Goal: Use online tool/utility: Use online tool/utility

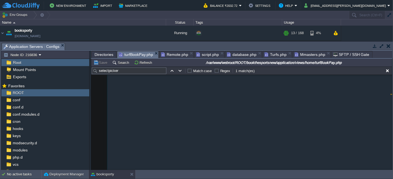
scroll to position [2673, 0]
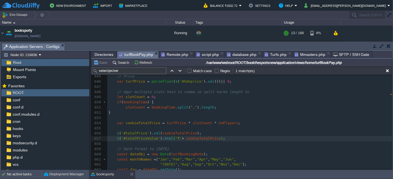
click at [136, 134] on div "xxxxxxxxxx 1000 999 1002 950 1000 998 1001 999 1001 999 1001 999 1000 999 1012 …" at bounding box center [249, 121] width 285 height 198
type textarea "totalPrice"
click at [266, 139] on pre "$ ( '#totalPriceValue' ). html ( '₹' + cookieTotalPrice );" at bounding box center [249, 138] width 285 height 5
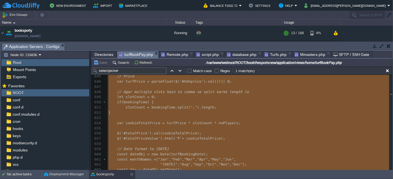
type textarea "<style> @media only screen and (max-width: 600px) { .mobileView { margin-bottom…"
type textarea "-"
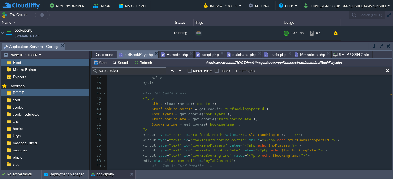
scroll to position [215, 0]
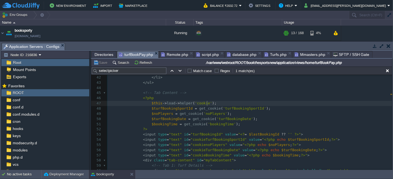
click at [208, 102] on div "xxxxxxxxxx 1000 999 1002 950 1000 998 1001 999 1001 999 1001 999 1000 999 1012 …" at bounding box center [249, 119] width 285 height 203
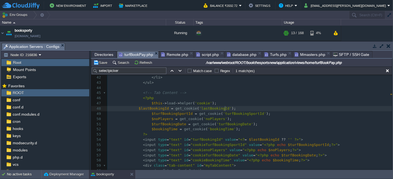
click at [136, 109] on div "xxxxxxxxxx 1000 999 1002 950 1000 998 1001 999 1001 999 1001 999 1000 999 1012 …" at bounding box center [249, 122] width 285 height 208
click at [102, 60] on button "Save" at bounding box center [100, 62] width 15 height 5
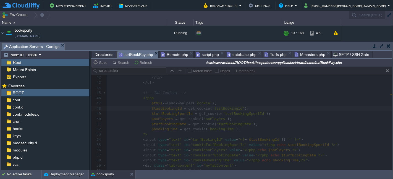
click at [253, 140] on div at bounding box center [241, 119] width 301 height 104
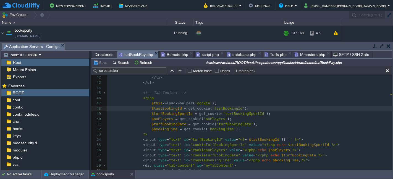
scroll to position [2, 0]
click at [242, 107] on pre "$lastBookingId = get_cookie ( 'lastBookingId' );" at bounding box center [249, 108] width 285 height 5
click at [216, 108] on div "xxxxxxxxxx 1000 999 1002 950 1000 998 1001 999 1001 999 1001 999 1000 999 1012 …" at bounding box center [249, 122] width 285 height 208
type textarea "lastBookingId"
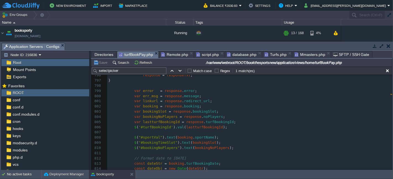
scroll to position [3126, 0]
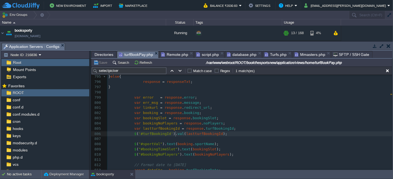
click at [175, 136] on div "xxxxxxxxxx 1000 999 1002 950 1000 998 1001 999 1001 999 1001 999 1000 999 1012 …" at bounding box center [249, 129] width 285 height 245
type textarea "text"
click at [103, 65] on button "Save" at bounding box center [100, 62] width 15 height 5
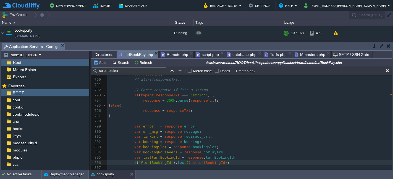
scroll to position [3095, 0]
type textarea "val"
click at [97, 66] on td "Save" at bounding box center [101, 62] width 17 height 7
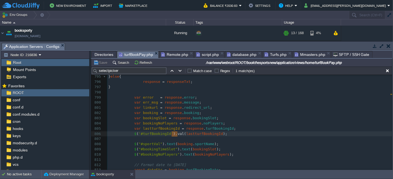
scroll to position [3003, 0]
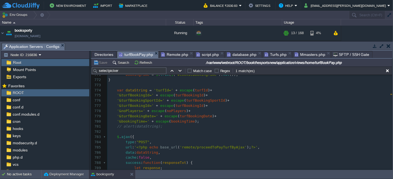
click at [230, 123] on pre "'&bookingTime=' + escape ( bookingTime );" at bounding box center [249, 121] width 285 height 5
click at [119, 70] on input "selectpicker" at bounding box center [129, 71] width 75 height 7
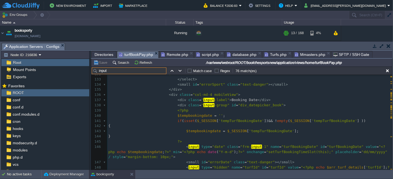
scroll to position [0, 0]
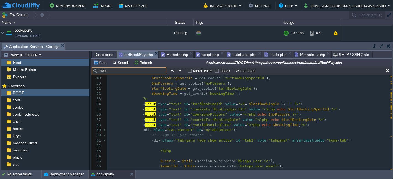
type input "input"
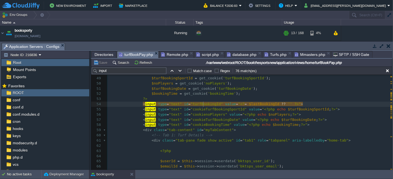
type textarea "turfBookingId"
type textarea "echo"
click at [101, 63] on button "Save" at bounding box center [100, 62] width 15 height 5
type textarea "php"
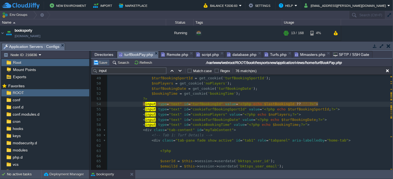
click at [96, 64] on button "Save" at bounding box center [100, 62] width 15 height 5
type textarea "$lastBookingId"
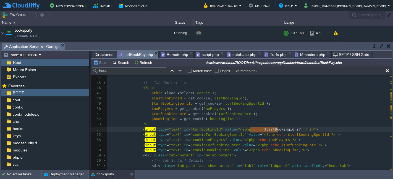
scroll to position [220, 0]
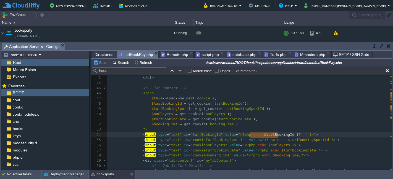
click at [220, 102] on span "'lastBookingId'" at bounding box center [228, 104] width 32 height 4
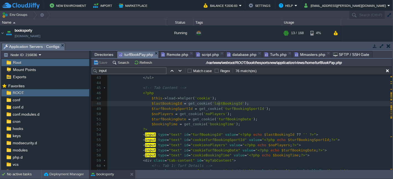
type textarea "lastBookingId"
click at [161, 103] on span "$lastBookingId" at bounding box center [167, 104] width 30 height 4
type textarea "$lastBookingId"
click at [102, 63] on button "Save" at bounding box center [100, 62] width 15 height 5
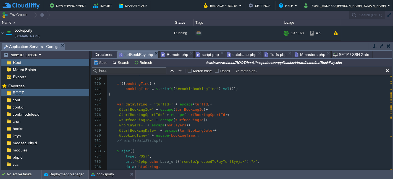
scroll to position [3142, 0]
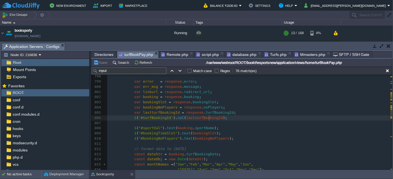
click at [208, 119] on span "lastturfBookingId" at bounding box center [204, 118] width 37 height 4
click at [232, 114] on pre "var lastturfBookingId = response . turfBookingId ;" at bounding box center [249, 112] width 285 height 5
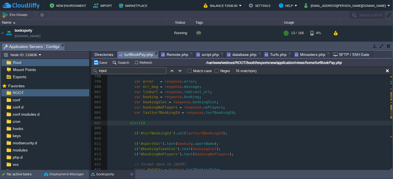
type textarea "alert();"
click at [157, 113] on span "lastturfBookingId" at bounding box center [161, 113] width 37 height 4
type textarea "lastturfBookingId"
click at [102, 62] on button "Save" at bounding box center [100, 62] width 15 height 5
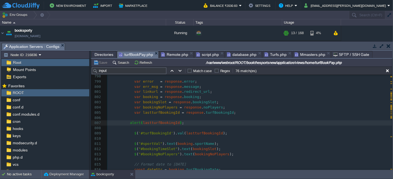
scroll to position [3160, 0]
type textarea "//"
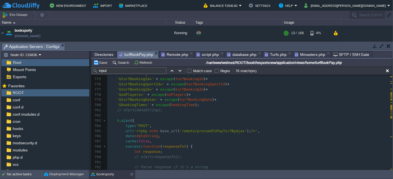
click at [216, 130] on span "'remote/proceedToPayTurfByAjax'" at bounding box center [212, 131] width 67 height 4
type textarea "proceedToPayTurfByAjax"
click at [97, 61] on button "Save" at bounding box center [100, 62] width 15 height 5
click at [170, 57] on span "Remote.php" at bounding box center [174, 54] width 27 height 7
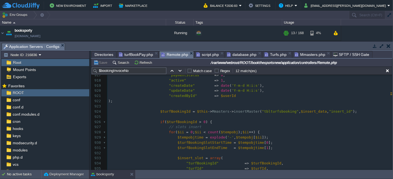
click at [162, 112] on div "x 887 if ( ! empty ( $arr_turf_details )) 888 { 889 $tempobj = explode ( ',' , …" at bounding box center [249, 75] width 285 height 317
type textarea "$turfBookingId"
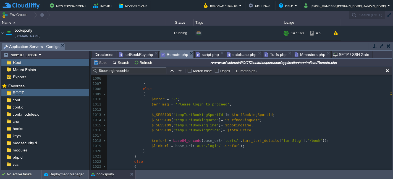
click at [154, 117] on div "x $turfBookingId = $this -> Mmasters -> insertMaster ( "tblturfsbooking" , $ins…" at bounding box center [249, 86] width 285 height 271
type textarea "$_SESSION"
click at [244, 119] on div "x $turfBookingId = $this -> Mmasters -> insertMaster ( "tblturfsbooking" , $ins…" at bounding box center [249, 86] width 285 height 271
type textarea "$turfBookingDate"
click at [244, 127] on div "x $turfBookingId = $this -> Mmasters -> insertMaster ( "tblturfsbooking" , $ins…" at bounding box center [249, 86] width 285 height 271
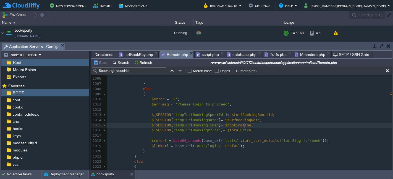
type textarea "$bookingTime"
click at [244, 131] on div "x $turfBookingId = $this -> Mmasters -> insertMaster ( "tblturfsbooking" , $ins…" at bounding box center [249, 86] width 285 height 271
type textarea "$totalPrice"
click at [280, 139] on div "x $turfBookingId = $this -> Mmasters -> insertMaster ( "tblturfsbooking" , $ins…" at bounding box center [249, 86] width 285 height 271
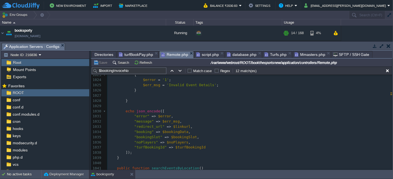
click at [187, 148] on div "x $turfBookingId = $this -> Mmasters -> insertMaster ( "tblturfsbooking" , $ins…" at bounding box center [249, 134] width 285 height 291
type textarea "$turfBookingId"
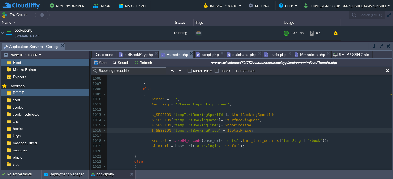
click at [206, 132] on span "'tempTurfBookingPrice'" at bounding box center [196, 131] width 47 height 4
click at [156, 115] on div "x $turfBookingId = $this -> Mmasters -> insertMaster ( "tblturfsbooking" , $ins…" at bounding box center [249, 131] width 285 height 245
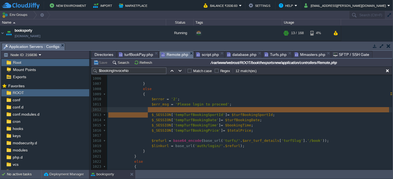
type textarea "$_SESSION['tempTurfBookingSportId'] = $turfBookingSportId;"
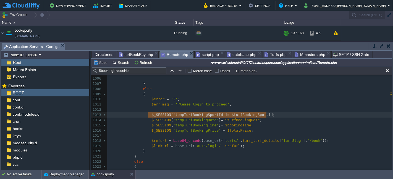
drag, startPoint x: 147, startPoint y: 113, endPoint x: 267, endPoint y: 117, distance: 119.6
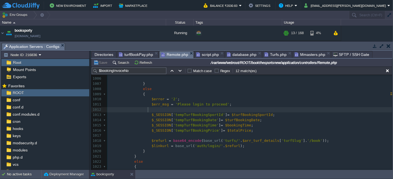
click at [152, 110] on pre at bounding box center [249, 109] width 285 height 5
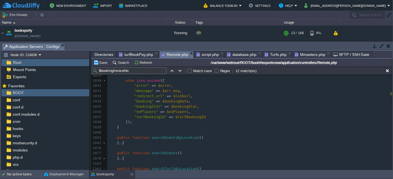
click at [181, 117] on div "x $_SESSION [ 'tempTurfBookingSportId' ] = $turfBookingSportId ; 1019 $linkurl …" at bounding box center [249, 99] width 285 height 156
type textarea "$turfBookingId"
type textarea "turfBookingId"
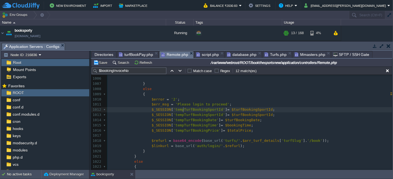
click at [184, 111] on div "x $_SESSION [ 'tempTurfBookingSportId' ] = $turfBookingSportId ; 994 "updateDat…" at bounding box center [249, 136] width 285 height 245
type textarea "tempTurfBookingSportId"
paste textarea
click at [220, 111] on span "$turfBookingSportId" at bounding box center [232, 110] width 41 height 4
type textarea "$turfBookingSportId"
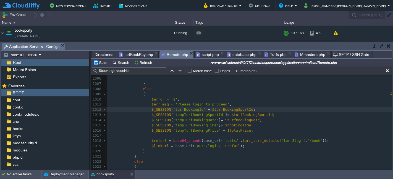
click at [233, 108] on div "x $_SESSION [ 'tempTurfBookingSportId' ] = $turfBookingSportId ; 994 "updateDat…" at bounding box center [249, 136] width 285 height 245
type textarea "$turfBookingSportId"
paste textarea
click at [208, 111] on div "x $_SESSION [ 'tempTurfBookingSportId' ] = $turfBookingSportId ; 994 "updateDat…" at bounding box center [249, 136] width 285 height 245
type textarea "$"
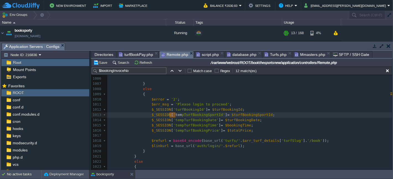
type textarea "temp"
drag, startPoint x: 170, startPoint y: 115, endPoint x: 177, endPoint y: 115, distance: 7.5
click at [170, 111] on div "x $_SESSION [ 'tempTurfBookingSportId' ] = $turfBookingSportId ; 994 "updateDat…" at bounding box center [249, 136] width 285 height 245
click at [99, 63] on button "Save" at bounding box center [100, 62] width 15 height 5
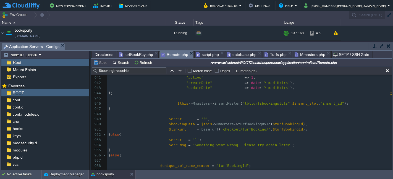
scroll to position [696, 0]
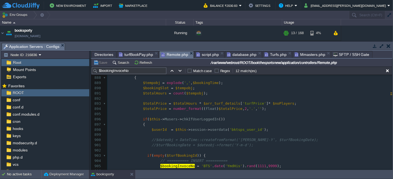
click at [143, 53] on span "turfBookPay.php" at bounding box center [136, 54] width 34 height 7
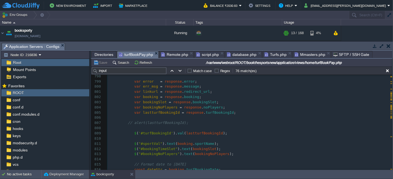
click at [176, 134] on div "xxxxxxxxxx 1000 999 1002 950 1000 998 1001 999 1001 999 1001 999 1000 999 1012 …" at bounding box center [249, 81] width 285 height 307
type textarea "tet"
type textarea "xt"
click at [104, 61] on button "Save" at bounding box center [100, 62] width 15 height 5
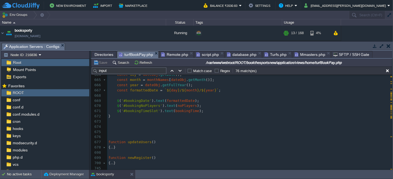
scroll to position [2774, 0]
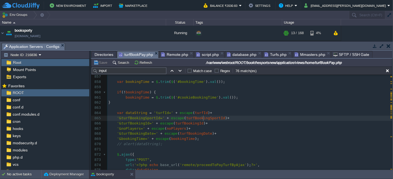
click at [203, 118] on div "xxxxxxxxxx 1000 999 1002 950 1000 998 1001 999 1001 999 1001 999 1000 999 1012 …" at bounding box center [249, 82] width 285 height 276
type textarea "turfBookingSportId"
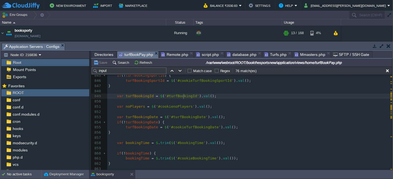
click at [184, 94] on div "xxxxxxxxxx 1000 999 1002 950 1000 998 1001 999 1001 999 1001 999 1000 999 1012 …" at bounding box center [249, 112] width 285 height 338
type textarea "turfBookingId"
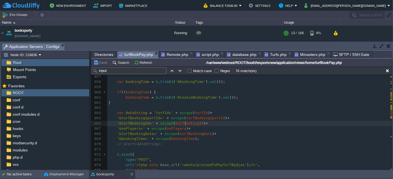
click at [184, 124] on span "turfBookingId" at bounding box center [189, 123] width 28 height 4
type textarea "turfBookingId"
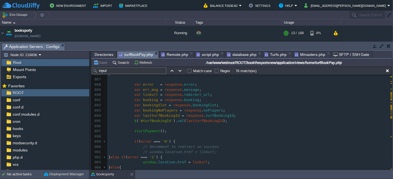
click at [204, 120] on span "lastturfBookingId" at bounding box center [204, 121] width 37 height 4
type textarea "lastturfBookingId"
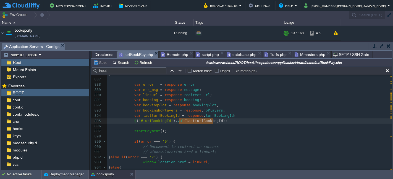
type textarea "lastturfBookingId"
click at [213, 117] on div "xxxxxxxxxx 1000 999 1002 950 1000 998 1001 999 1001 999 1001 999 1000 999 1012 …" at bounding box center [249, 108] width 285 height 198
type textarea "turfBookingId"
type textarea "lastturfBookingId"
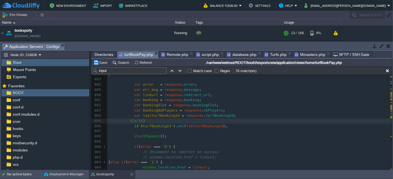
type textarea "alert();"
click at [161, 116] on span "lastturfBookingId" at bounding box center [161, 116] width 37 height 4
type textarea "lastturfBookingId"
click at [100, 62] on button "Save" at bounding box center [100, 62] width 15 height 5
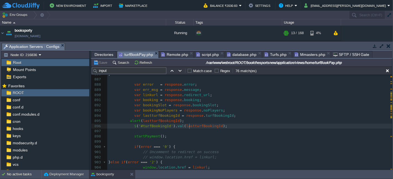
click at [189, 124] on div "xxxxxxxxxx 1000 999 1002 950 1000 998 1001 999 1001 999 1001 999 1000 999 1012 …" at bounding box center [249, 110] width 285 height 203
type textarea "lastturfBookingId"
click at [155, 121] on span "lastturfBookingId" at bounding box center [161, 121] width 37 height 4
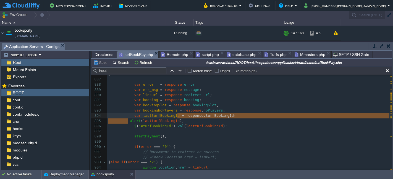
type textarea "alert(lastturfBookingId);"
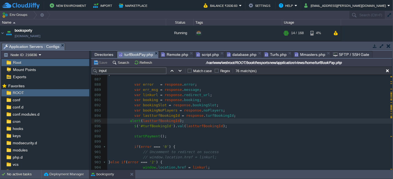
type textarea "alert(lastturfBookingId);"
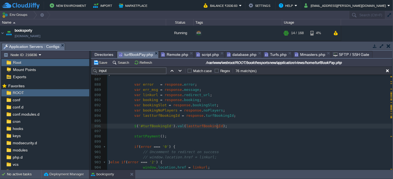
click at [224, 125] on pre "$ ( '#turfBookingId' ). val ( lastturfBookingId );" at bounding box center [249, 126] width 285 height 5
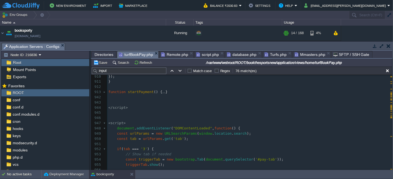
scroll to position [3725, 0]
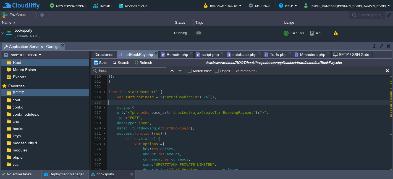
click at [129, 102] on pre "​" at bounding box center [249, 102] width 285 height 5
click at [141, 95] on div "xxxxxxxxxx 1000 999 1002 950 1000 998 1001 999 1001 999 1001 999 1000 999 1012 …" at bounding box center [249, 118] width 285 height 203
type textarea "turfBookingId"
click at [138, 102] on div "xxxxxxxxxx 1000 999 1002 950 1000 998 1001 999 1001 999 1001 999 1000 999 1012 …" at bounding box center [249, 118] width 285 height 203
type textarea "lastturfBookingId"
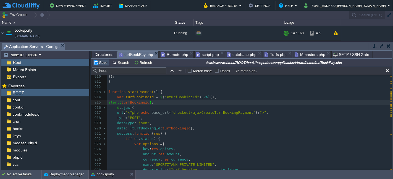
click at [99, 62] on button "Save" at bounding box center [100, 62] width 15 height 5
type textarea "lastturfBookingId"
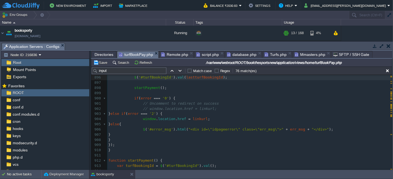
scroll to position [3559, 0]
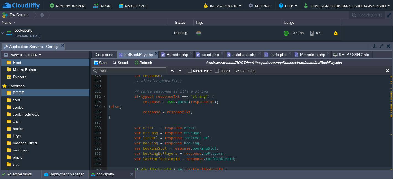
type textarea "alert(lastturfBookingId);"
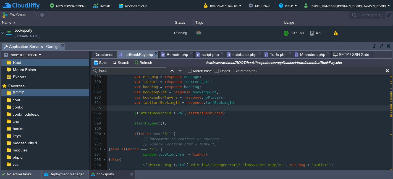
scroll to position [3620, 0]
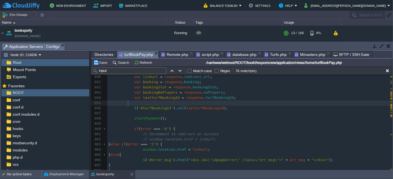
click at [162, 108] on span "'#turfBookingId'" at bounding box center [156, 108] width 35 height 4
type textarea "turfBookingId"
type textarea "lastturfBookingId"
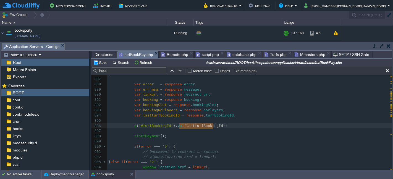
scroll to position [3589, 0]
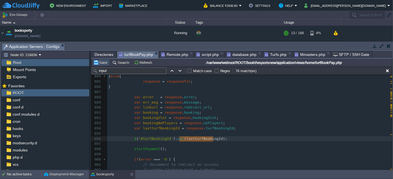
click at [101, 62] on button "Save" at bounding box center [100, 62] width 15 height 5
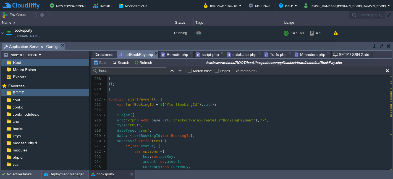
scroll to position [3754, 0]
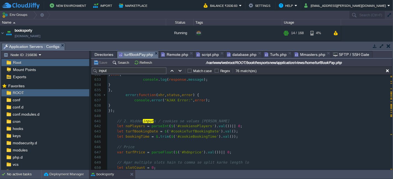
click at [190, 128] on span "'#cookienoPlayers'" at bounding box center [194, 126] width 39 height 4
type textarea "cookienoPlayers"
type textarea "// 2. Hidden inputs / c"
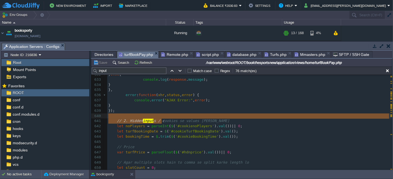
drag, startPoint x: 161, startPoint y: 120, endPoint x: 211, endPoint y: 118, distance: 50.6
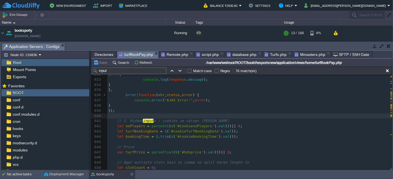
click at [193, 126] on div "xxxxxxxxxx 1000 999 1002 950 1000 998 1001 999 1001 999 1001 999 1000 999 1012 …" at bounding box center [249, 90] width 285 height 255
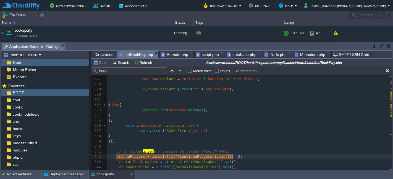
type textarea "let noPlayers = parseInt($('#cookienoPlayers').val()) || 0;"
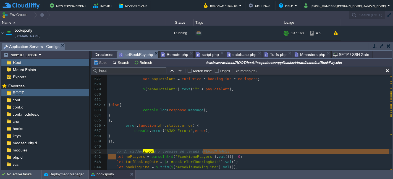
drag, startPoint x: 117, startPoint y: 157, endPoint x: 233, endPoint y: 154, distance: 116.3
click at [233, 155] on pre "let noPlayers = parseInt ( $ ( '#cookienoPlayers' ). val ()) || 0 ;" at bounding box center [249, 157] width 285 height 5
type textarea "let noPlayers = parseInt($('#cookienoPlayers').val()) || 0;"
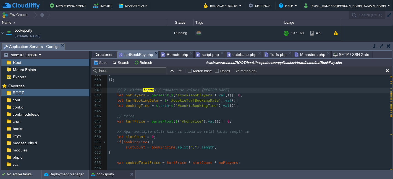
click at [212, 93] on pre "// 2. Hidden input s / cookies se values [PERSON_NAME]" at bounding box center [249, 90] width 285 height 5
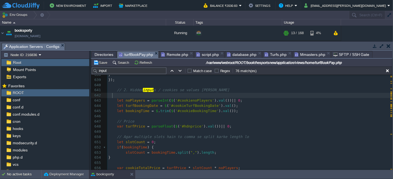
paste textarea "cookienoPlayers"
click at [178, 96] on div "xxxxxxxxxx 1000 999 1002 950 1000 998 1001 999 1001 999 1001 999 1000 999 1012 …" at bounding box center [249, 77] width 285 height 291
type textarea "cookienoPlayers"
paste textarea
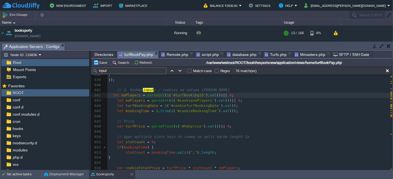
click at [127, 96] on span "noPlayers" at bounding box center [130, 95] width 19 height 4
type textarea "noPlayers"
click at [230, 95] on div "xxxxxxxxxx 1000 999 1002 950 1000 998 1001 999 1001 999 1001 999 1000 999 1012 …" at bounding box center [249, 77] width 285 height 291
type textarea ")"
click at [105, 64] on button "Save" at bounding box center [100, 62] width 15 height 5
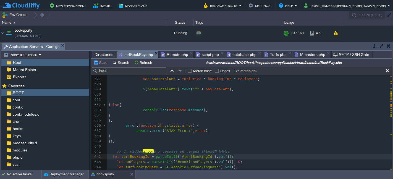
scroll to position [2507, 0]
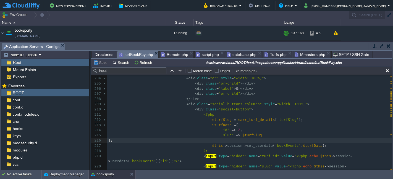
click at [262, 142] on pre "];" at bounding box center [249, 140] width 285 height 5
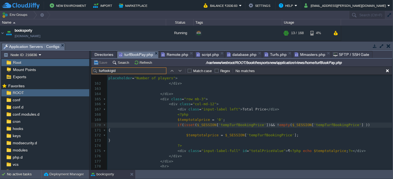
click at [178, 70] on button "button" at bounding box center [180, 70] width 5 height 5
click at [169, 70] on button "button" at bounding box center [171, 70] width 5 height 5
drag, startPoint x: 121, startPoint y: 70, endPoint x: 95, endPoint y: 70, distance: 26.2
click at [95, 70] on input "turfookigid" at bounding box center [129, 71] width 75 height 7
click at [105, 71] on input "turfookigid" at bounding box center [129, 71] width 75 height 7
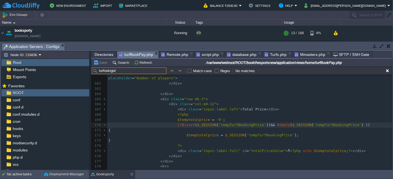
click at [109, 72] on input "turfookigid" at bounding box center [129, 71] width 75 height 7
click at [104, 71] on input "turfookigid" at bounding box center [129, 71] width 75 height 7
type input "turfbookigid"
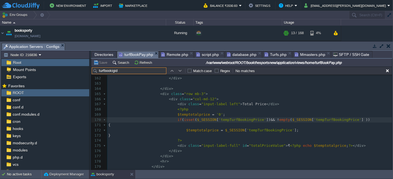
drag, startPoint x: 156, startPoint y: 72, endPoint x: 95, endPoint y: 67, distance: 61.8
click at [95, 67] on div "Save Search Refresh /var/www/webroot/ROOT/bookthesportsnew/application/views/ho…" at bounding box center [241, 115] width 301 height 112
click at [169, 54] on span "Remote.php" at bounding box center [174, 54] width 27 height 7
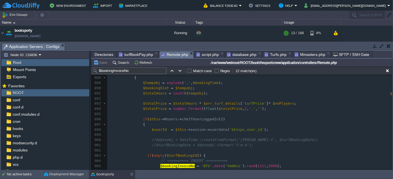
scroll to position [2, 0]
click at [218, 141] on div "x $_SESSION [ 'turfBookingId' ] = $turfBookingId ; 860 $linkurl = '' ; 861 $boo…" at bounding box center [249, 81] width 285 height 302
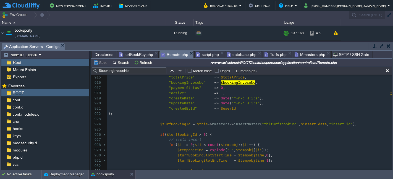
scroll to position [602, 0]
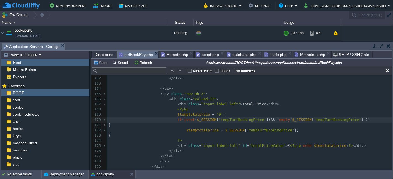
click at [136, 55] on span "turfBookPay.php" at bounding box center [136, 54] width 34 height 7
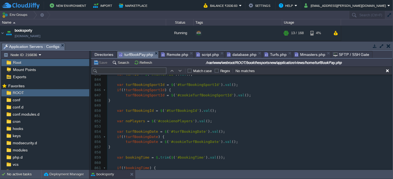
click at [180, 112] on span "'#turfBookingId'" at bounding box center [182, 111] width 35 height 4
type textarea "turfBookingId"
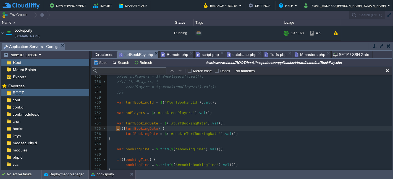
type textarea "if (!turfBookingDate) { turfBookingDate = $('#cookieTurfBookingDate').val(); }"
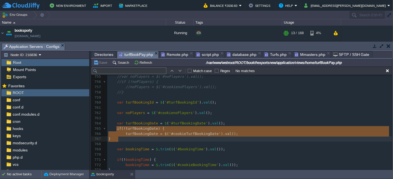
drag, startPoint x: 117, startPoint y: 127, endPoint x: 120, endPoint y: 138, distance: 11.4
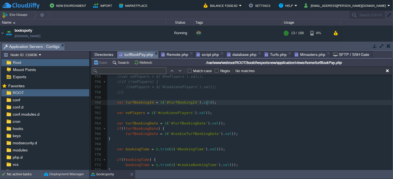
click at [213, 101] on pre "var turfBookingId = $ ( '#turfBookingId' ). val ();" at bounding box center [249, 102] width 285 height 5
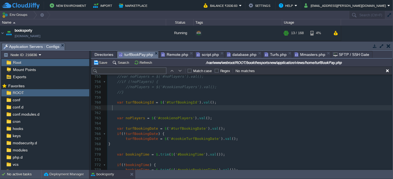
scroll to position [2948, 0]
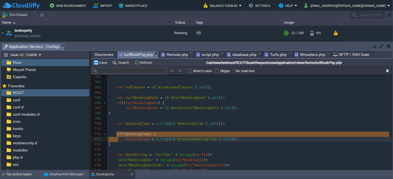
type textarea "if (!bookingTime) { bookingTime = $.trim($('#cookieBookingTime').val()); }"
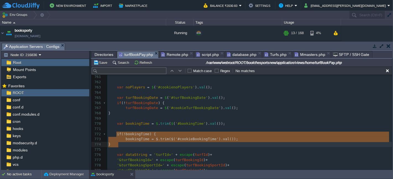
drag, startPoint x: 116, startPoint y: 134, endPoint x: 121, endPoint y: 145, distance: 11.7
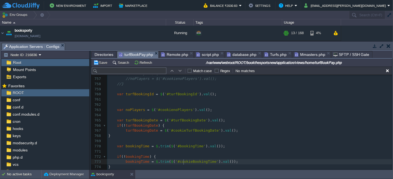
scroll to position [2918, 0]
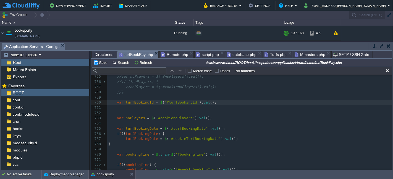
click at [220, 102] on pre "var turfBookingId = $ ( '#turfBookingId' ). val ();" at bounding box center [249, 102] width 285 height 5
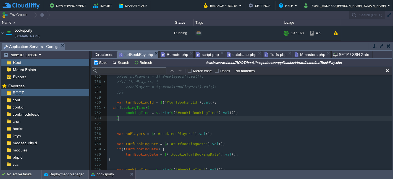
click at [143, 102] on span "turfBookingId" at bounding box center [140, 103] width 28 height 4
type textarea "turfBookingId"
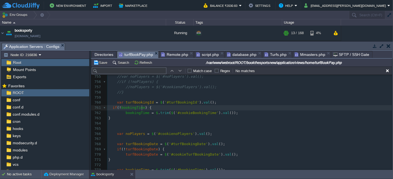
click at [142, 108] on div "xxxxxxxxxx 1000 999 1002 950 1000 998 1001 999 1001 999 1001 999 1000 999 1012 …" at bounding box center [249, 147] width 285 height 250
type textarea "bookingTime"
paste textarea
click at [143, 115] on span "bookingTime" at bounding box center [138, 113] width 24 height 4
type textarea "bookingTime"
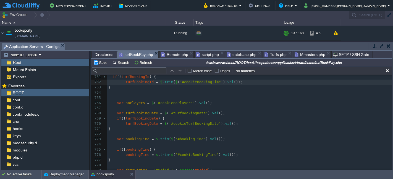
scroll to position [2918, 0]
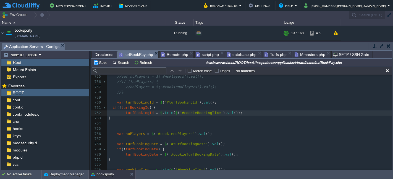
click at [200, 114] on span "'#cookieBookingTime'" at bounding box center [200, 113] width 43 height 4
type textarea "cookieBookingTime"
click at [163, 113] on div "xxxxxxxxxx 1000 999 1002 950 1000 998 1001 999 1001 999 1001 999 1000 999 1012 …" at bounding box center [249, 147] width 285 height 250
type textarea "trim"
type textarea "trim($"
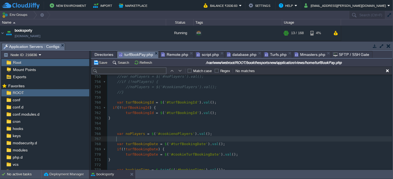
click at [226, 141] on pre at bounding box center [249, 139] width 285 height 5
click at [183, 154] on span "'#cookieTurfBookingDate'" at bounding box center [195, 155] width 52 height 4
type textarea "cookieTurfBookingDate"
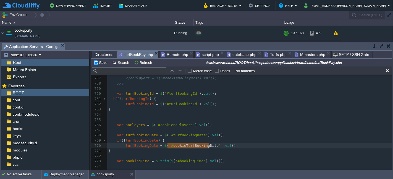
scroll to position [2917, 0]
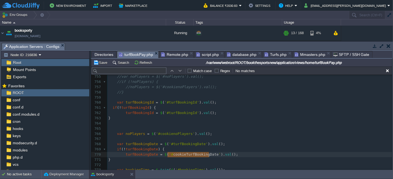
click at [182, 111] on span "'#turfBookingId'" at bounding box center [182, 113] width 35 height 4
type textarea "turfBookingId"
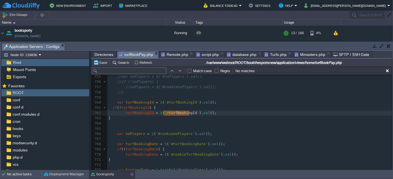
drag, startPoint x: 390, startPoint y: 140, endPoint x: 383, endPoint y: 94, distance: 47.1
click at [383, 94] on div "turfBookingId xxxxxxxxxx 1000 999 1002 950 1000 998 1001 999 1001 999 1001 999 …" at bounding box center [241, 123] width 301 height 96
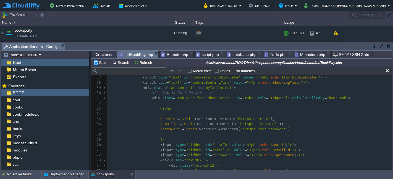
scroll to position [265, 0]
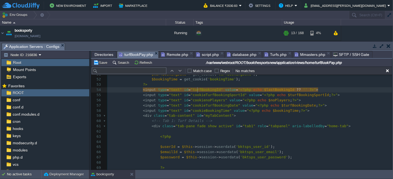
type textarea "turfBookingId"
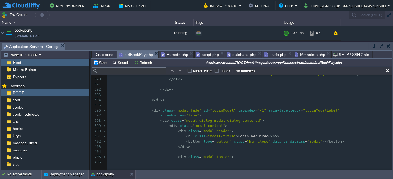
scroll to position [2183, 0]
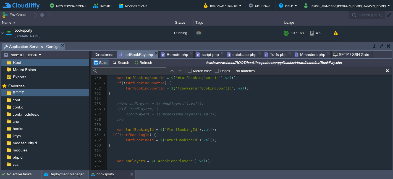
click at [102, 63] on button "Save" at bounding box center [100, 62] width 15 height 5
click at [145, 128] on span "turfBookingId" at bounding box center [140, 130] width 28 height 4
type textarea "turfBookingId"
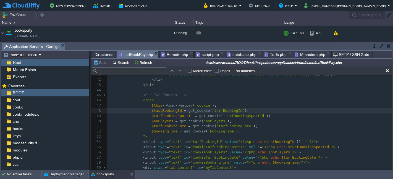
click at [216, 110] on div "xxxxxxxxxx 1000 999 1002 950 1000 998 1001 999 1001 999 1001 999 1000 999 1012 …" at bounding box center [249, 121] width 285 height 255
click at [238, 110] on pre "$lastBookingId = get_cookie ( 'turfBookingId' );" at bounding box center [249, 111] width 285 height 5
type textarea "$lastBookingId = get_cookie('turfBookingId');"
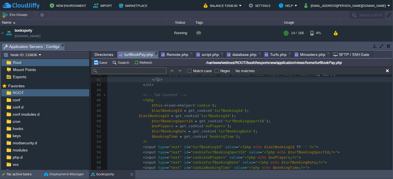
click at [389, 81] on pre "</ li >" at bounding box center [249, 79] width 285 height 5
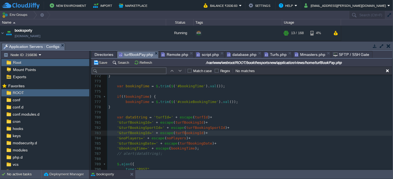
click at [185, 132] on div "xxxxxxxxxx 1000 999 1002 950 1000 998 1001 999 1001 999 1001 999 1000 999 1012 …" at bounding box center [249, 104] width 285 height 291
type textarea "turfBookingId"
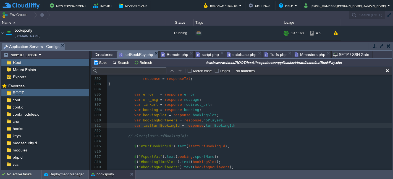
click at [161, 126] on div "xxxxxxxxxx 1000 999 1002 950 1000 998 1001 999 1001 999 1001 999 1000 999 1012 …" at bounding box center [249, 82] width 285 height 302
type textarea "lastturfBookingId"
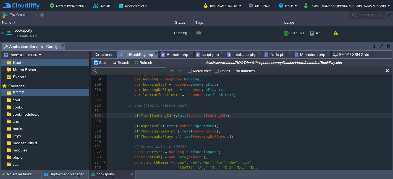
click at [204, 117] on span "lastturfBookingId" at bounding box center [206, 116] width 37 height 4
type textarea "lastturfBookingId"
type textarea "turfBookingId"
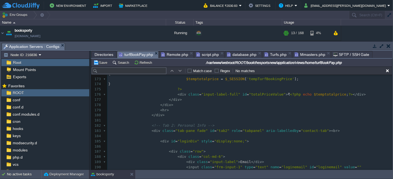
scroll to position [823, 0]
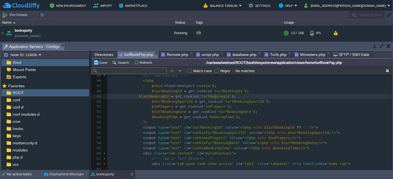
click at [214, 96] on span "'turfBookingId'" at bounding box center [215, 96] width 32 height 4
type textarea "turfBookingId"
click at [154, 96] on div "xxxxxxxxxx 1000 999 1002 950 1000 998 1001 999 1001 999 1001 999 1000 999 1012 …" at bounding box center [249, 104] width 285 height 229
type textarea "$"
paste textarea
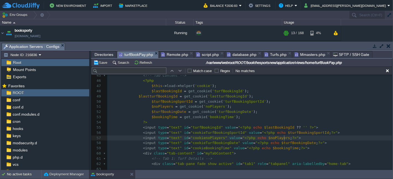
click at [289, 139] on pre "< input type = "text" id = "cookienoPlayers" value = " <?php echo $noPlayers ; …" at bounding box center [249, 138] width 285 height 5
type textarea "<input type="text" id="cookienoPlayers" value="<?php echo $noPlayers;?>">"
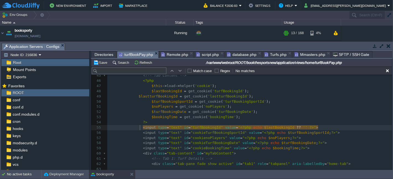
type textarea "<input type="text" id="turfBookingId" value="<?php echo $lastBookingId ?? '' ?>…"
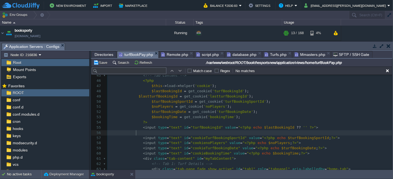
paste textarea "$lastturfBookingId"
click at [153, 96] on span "$lastturfBookingId" at bounding box center [158, 96] width 39 height 4
type textarea "$lastturfBookingId"
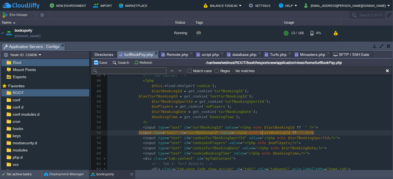
type textarea "$lastBookingId"
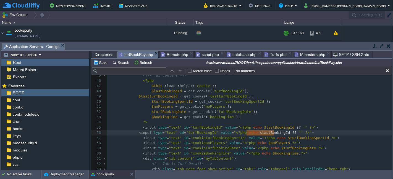
paste textarea
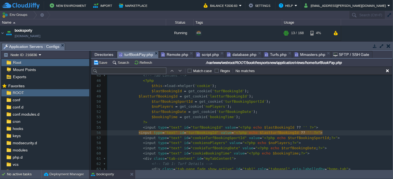
type textarea "lastturfBookingId"
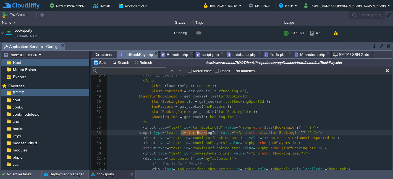
paste textarea
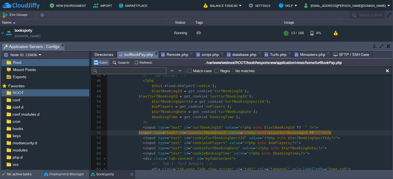
type textarea "turfBookingId"
click at [105, 64] on button "Save" at bounding box center [100, 62] width 15 height 5
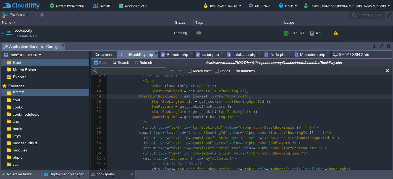
click at [193, 97] on div "xxxxxxxxxx 1000 999 1002 950 1000 998 1001 999 1001 999 1001 999 1000 999 1012 …" at bounding box center [249, 107] width 285 height 234
type textarea "get_cookie"
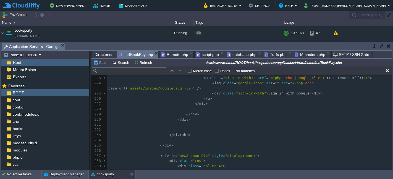
scroll to position [1214, 0]
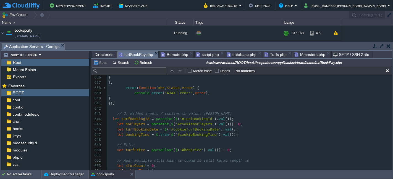
click at [190, 136] on span "'#cookieBookingTime'" at bounding box center [196, 135] width 43 height 4
type textarea "cookieBookingTime"
click at [188, 120] on div "xxxxxxxxxx 1000 999 1002 950 1000 998 1001 999 1001 999 1001 999 1000 999 1012 …" at bounding box center [249, 106] width 285 height 291
type textarea "turfBookingId"
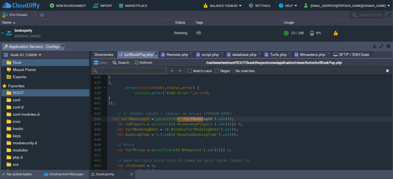
click at [188, 116] on pre "// 2. Hidden inputs / cookies se values [PERSON_NAME]" at bounding box center [249, 114] width 285 height 5
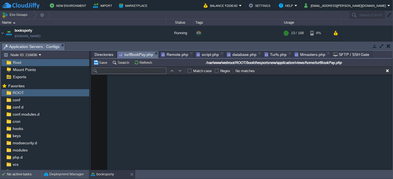
scroll to position [287, 0]
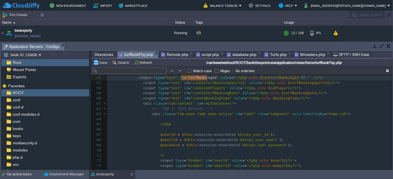
type textarea "$lastBookingId"
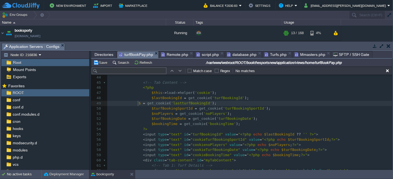
scroll to position [220, 0]
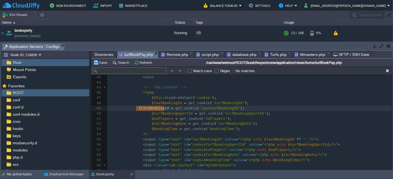
type textarea "turfBookingId"
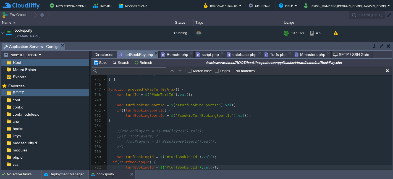
scroll to position [2947, 0]
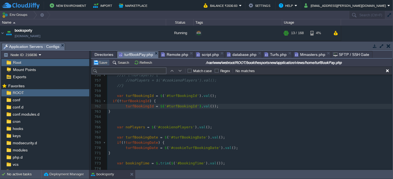
click at [99, 61] on button "Save" at bounding box center [100, 62] width 15 height 5
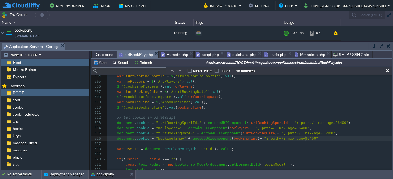
click at [312, 138] on pre "document . cookie = "bookingTime=" + encodeURIComponent ( bookingTime ) + "; pa…" at bounding box center [249, 138] width 285 height 5
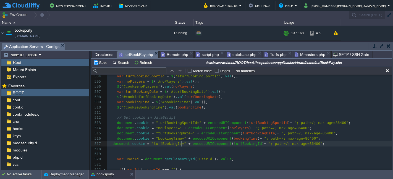
click at [186, 145] on span at bounding box center [187, 144] width 2 height 4
click at [162, 142] on div "xxxxxxxxxx 1000 999 1002 950 1000 998 1001 999 1001 999 1001 999 1000 999 1012 …" at bounding box center [249, 144] width 285 height 172
type textarea "turfBookingId"
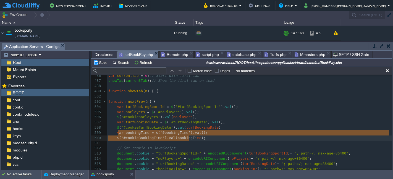
type textarea "ar bookingTime = $('#bookingTime').val(); $('#cookieBookingTime').val(bookingTi…"
drag, startPoint x: 117, startPoint y: 132, endPoint x: 202, endPoint y: 137, distance: 84.7
type textarea "var bookingTime = $('#bookingTime').val(); $('#cookieBookingTime').val(bookingT…"
drag, startPoint x: 115, startPoint y: 132, endPoint x: 196, endPoint y: 139, distance: 80.9
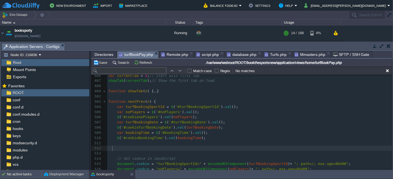
paste textarea "turfBookingId"
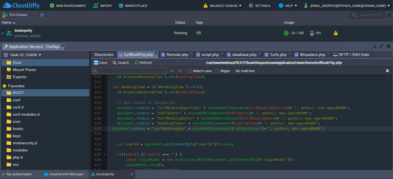
click at [238, 131] on div "xxxxxxxxxx 1000 999 1002 950 1000 998 1001 999 1001 999 1001 999 1000 999 1012 …" at bounding box center [249, 124] width 285 height 192
type textarea "turfBookingId"
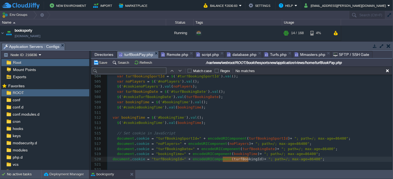
click at [186, 124] on span "bookingTime" at bounding box center [189, 123] width 24 height 4
type textarea "bookingTime"
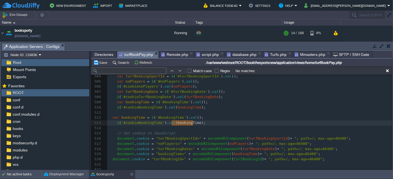
paste textarea
click at [171, 119] on div "xxxxxxxxxx 1000 999 1002 950 1000 998 1001 999 1001 999 1001 999 1000 999 1012 …" at bounding box center [249, 154] width 285 height 192
type textarea "bookingTime"
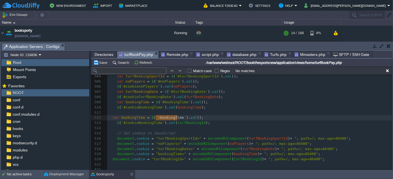
paste textarea
click at [127, 117] on span "bookingTime" at bounding box center [133, 118] width 24 height 4
type textarea "bookingTime"
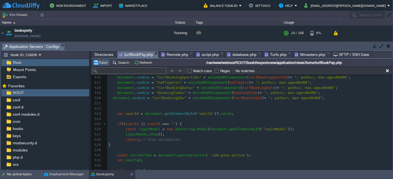
click at [103, 65] on button "Save" at bounding box center [100, 62] width 15 height 5
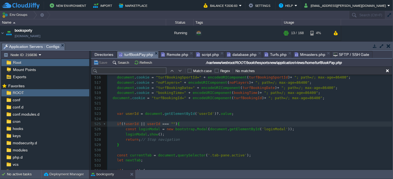
type textarea "bookingTime"
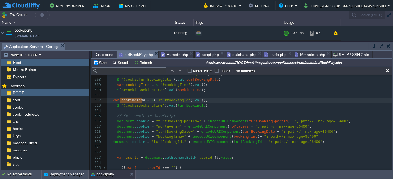
scroll to position [2412, 0]
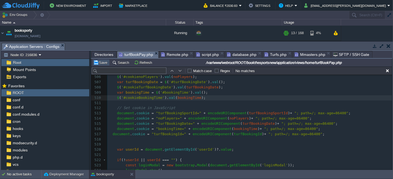
click at [100, 63] on button "Save" at bounding box center [100, 62] width 15 height 5
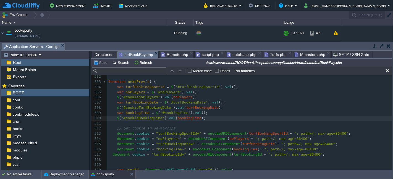
scroll to position [2381, 0]
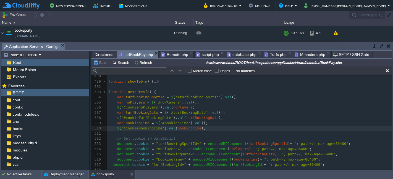
click at [229, 129] on pre "$ ( '#cookieBookingTime' ). val ( bookingTime );" at bounding box center [249, 128] width 285 height 5
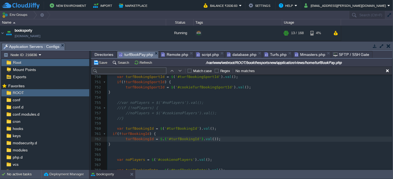
scroll to position [3112, 0]
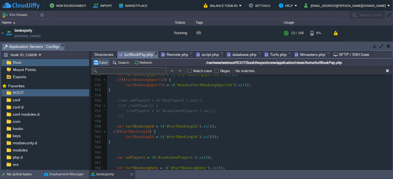
click at [100, 62] on button "Save" at bounding box center [100, 62] width 15 height 5
click at [221, 125] on pre "var turfBookingId = $ ( '#turfBookingId' ). val ();" at bounding box center [249, 126] width 285 height 5
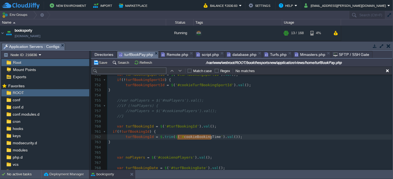
type textarea "bookingTime"
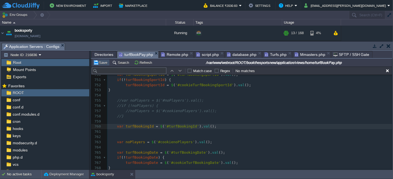
click at [98, 61] on button "Save" at bounding box center [100, 62] width 15 height 5
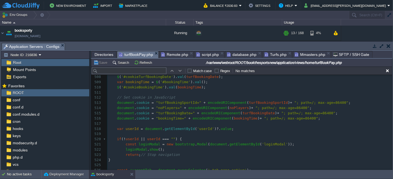
scroll to position [2406, 0]
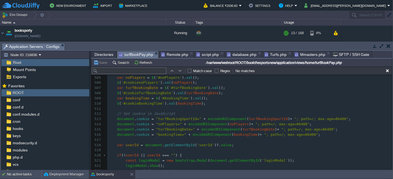
click at [307, 135] on div "xxxxxxxxxx 1000 999 1002 950 1000 998 1001 999 1001 999 1001 999 1000 999 1012 …" at bounding box center [249, 145] width 285 height 182
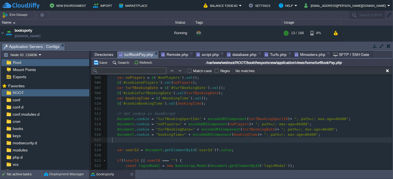
paste textarea "turfBookingId"
click at [161, 139] on span ""turfBookingId="" at bounding box center [169, 140] width 35 height 4
type textarea "turfBookingId"
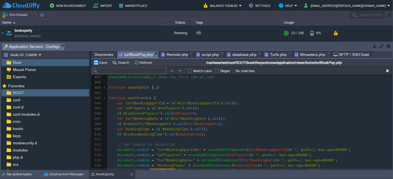
scroll to position [2345, 0]
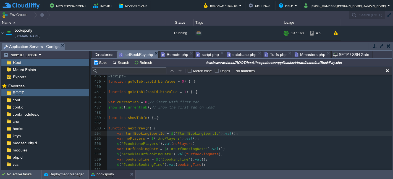
click at [232, 132] on pre "var turfBookingSportId = $ ( '#turfBookingSportId' ). val ();" at bounding box center [249, 133] width 285 height 5
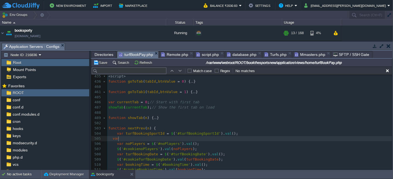
scroll to position [2, 8]
paste textarea
type textarea "var"
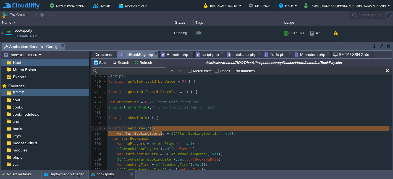
type textarea "= $('#turfBookingSportId').val();"
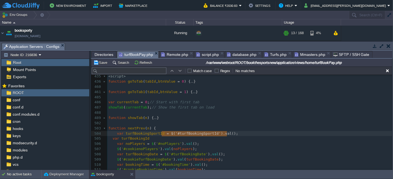
drag, startPoint x: 161, startPoint y: 134, endPoint x: 228, endPoint y: 134, distance: 67.7
click at [154, 137] on pre "var turfBookingId" at bounding box center [249, 138] width 285 height 5
paste textarea "turfBookingId"
click at [137, 138] on div "xxxxxxxxxx 1000 999 1002 950 1000 998 1001 999 1001 999 1001 999 1000 999 1012 …" at bounding box center [249, 165] width 285 height 286
type textarea "turfBookingId"
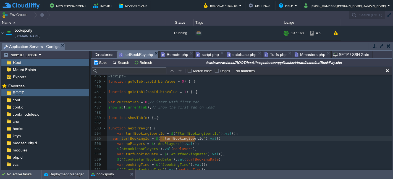
paste textarea
type textarea "turfBookingSportId"
click at [104, 63] on button "Save" at bounding box center [100, 62] width 15 height 5
click at [176, 139] on div "xxxxxxxxxx 1000 999 1002 950 1000 998 1001 999 1001 999 1001 999 1000 999 1012 …" at bounding box center [249, 165] width 285 height 286
type textarea "turfBookingId"
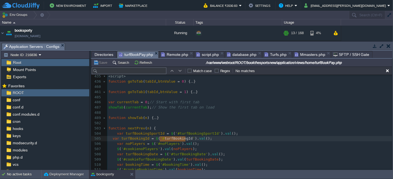
scroll to position [2406, 0]
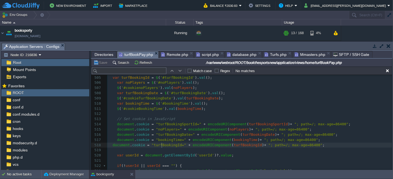
click at [160, 145] on span ""turfBookingId="" at bounding box center [169, 145] width 35 height 4
type textarea "turfBookingId"
click at [131, 74] on div "Match case Regex No matches" at bounding box center [241, 71] width 301 height 8
click at [131, 72] on input "text" at bounding box center [129, 71] width 75 height 7
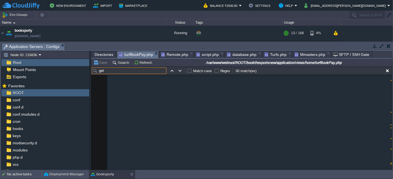
scroll to position [1660, 0]
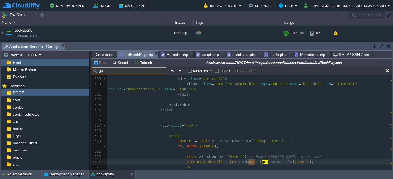
type input "g"
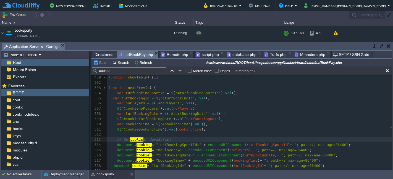
scroll to position [2424, 0]
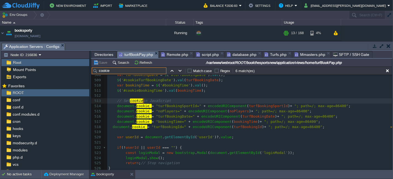
type input "cookie"
click at [234, 126] on div "xxxxxxxxxx 1000 999 1002 950 1000 998 1001 999 1001 999 1001 999 1000 999 1012 …" at bounding box center [249, 135] width 285 height 198
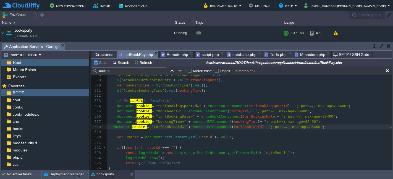
type textarea "turfBookingId"
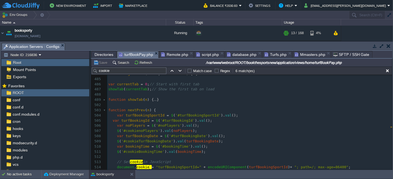
type textarea "turfBookingId"
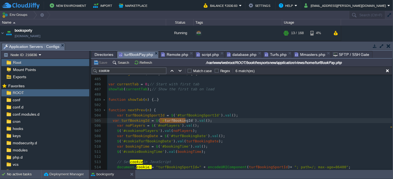
type input "turfBookingId"
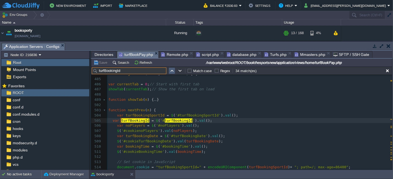
click at [172, 71] on button "button" at bounding box center [171, 70] width 5 height 5
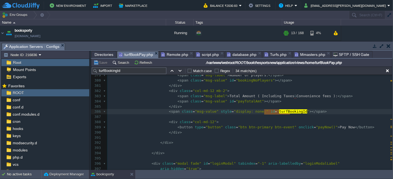
scroll to position [2042, 0]
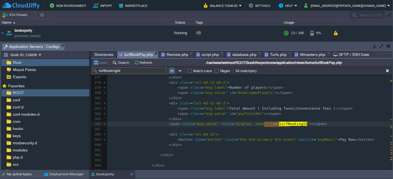
click at [171, 72] on button "button" at bounding box center [171, 70] width 5 height 5
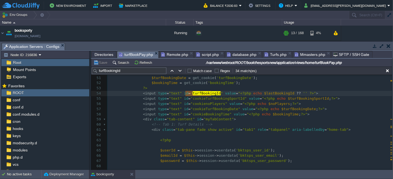
scroll to position [231, 0]
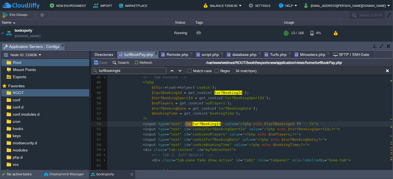
click at [241, 94] on pre "$lastBookingId = get_cookie ( ' turfBookingId ' );" at bounding box center [249, 93] width 285 height 5
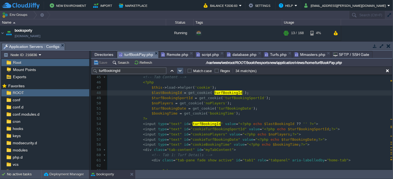
click at [180, 71] on button "button" at bounding box center [180, 70] width 5 height 5
type textarea "turfBookingId"
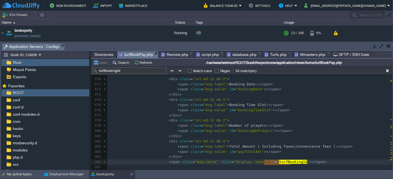
scroll to position [2035, 0]
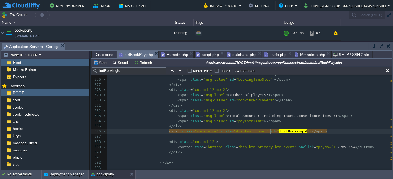
type textarea "turfBookingId"
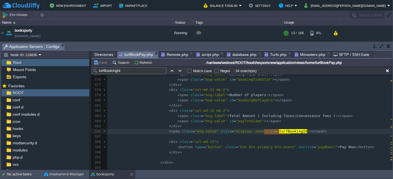
type textarea "turfBookingId"
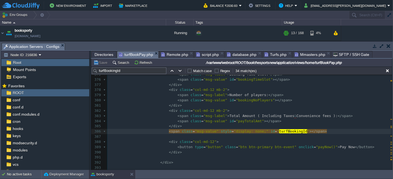
type textarea "1"
click at [314, 128] on pre "</ div >" at bounding box center [249, 126] width 285 height 5
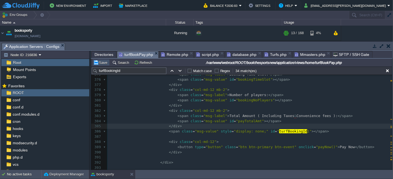
click at [102, 63] on button "Save" at bounding box center [100, 62] width 15 height 5
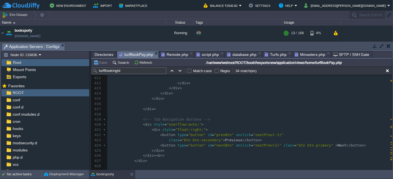
scroll to position [2294, 0]
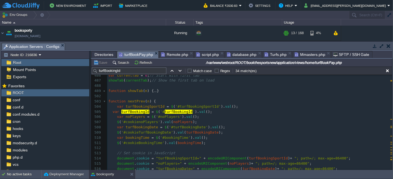
click at [139, 111] on div "xxxxxxxxxx 1000 999 1002 950 1000 998 1001 999 1001 999 1001 999 1000 999 1012 …" at bounding box center [249, 141] width 285 height 156
type textarea "turfBookingId"
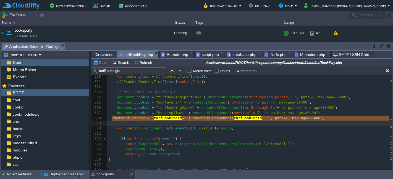
type textarea "document.cookie = "turfBookingId=" + encodeURIComponent(turfBookingId) + "; pat…"
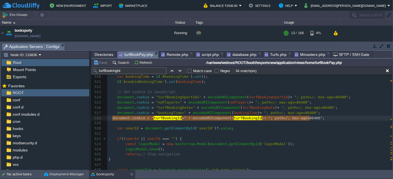
drag, startPoint x: 112, startPoint y: 118, endPoint x: 314, endPoint y: 116, distance: 201.9
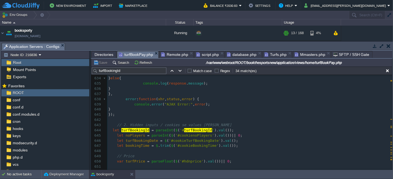
click at [134, 121] on pre "​" at bounding box center [249, 120] width 285 height 5
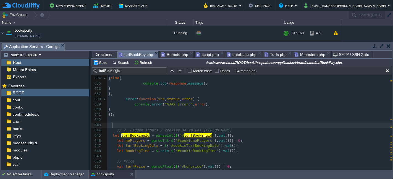
scroll to position [2862, 0]
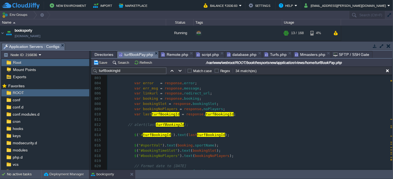
click at [229, 115] on pre "var last turfBookingId = response . turfBookingId ;" at bounding box center [249, 114] width 285 height 5
click at [150, 121] on pre at bounding box center [249, 119] width 285 height 5
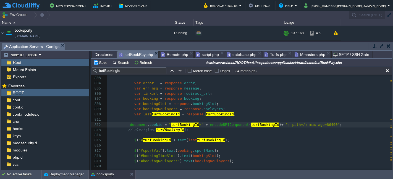
click at [152, 116] on span "turfBookingId" at bounding box center [166, 114] width 28 height 4
type textarea "lastturfBookingId"
click at [253, 124] on div "xxxxxxxxxx 1000 999 1002 950 1000 998 1001 999 1001 999 1001 999 1000 999 1012 …" at bounding box center [249, 123] width 285 height 208
type textarea "turfBookingId"
click at [205, 115] on span "turfBookingId" at bounding box center [219, 114] width 28 height 4
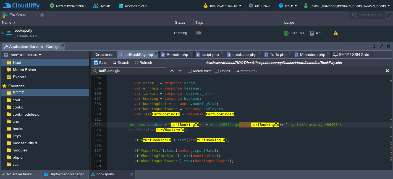
type textarea "turfBookingId"
type textarea "lastturfBookingId"
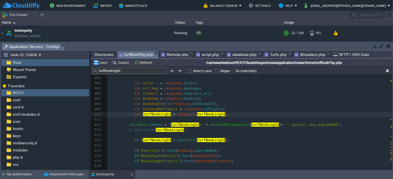
click at [200, 141] on span "turfBookingId" at bounding box center [211, 140] width 28 height 4
type textarea "lastturfBookingId"
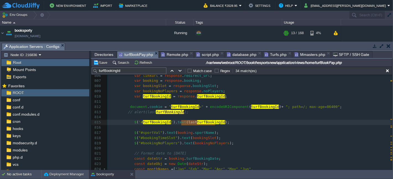
scroll to position [3415, 0]
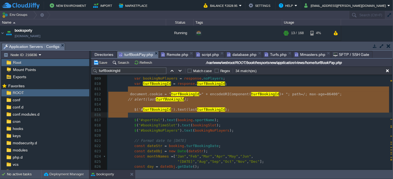
type textarea "document.cookie = "turfBookingId=" + encodeURIComponent(turfBookingId) + "; pat…"
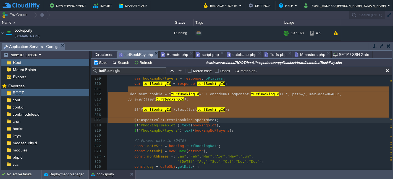
drag, startPoint x: 127, startPoint y: 92, endPoint x: 213, endPoint y: 119, distance: 90.3
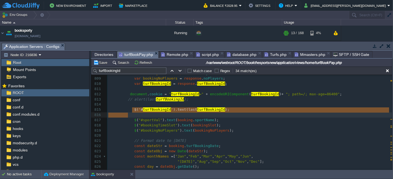
type textarea "$('#turfBookingId').text(lastturfBookingId);"
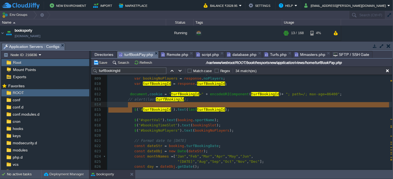
drag, startPoint x: 132, startPoint y: 110, endPoint x: 226, endPoint y: 107, distance: 93.4
type textarea "$('#turfBookingId').text(lastturfBookingId);"
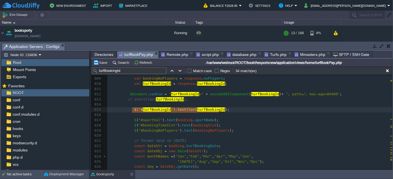
paste textarea
click at [241, 116] on pre at bounding box center [249, 115] width 285 height 5
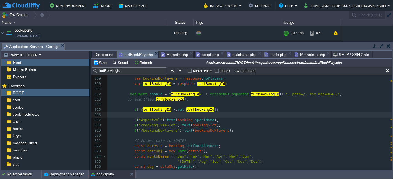
click at [190, 117] on pre at bounding box center [249, 115] width 285 height 5
click at [97, 63] on button "Save" at bounding box center [100, 62] width 15 height 5
click at [224, 115] on pre at bounding box center [249, 115] width 285 height 5
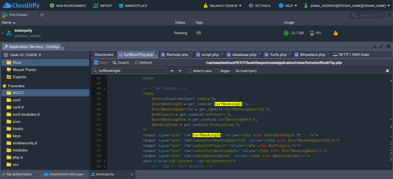
scroll to position [212, 0]
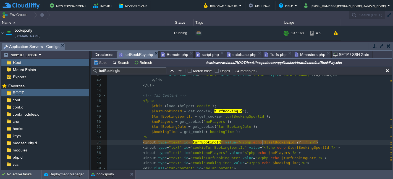
type textarea "$lastBookingId"
type textarea "turfBookingId"
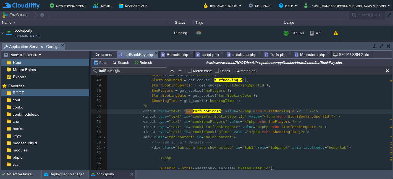
scroll to position [242, 0]
click at [179, 71] on button "button" at bounding box center [180, 70] width 5 height 5
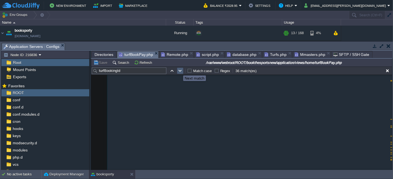
scroll to position [2004, 0]
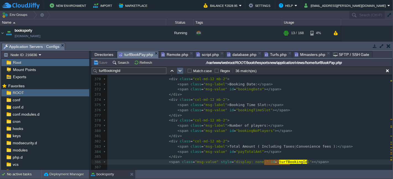
click at [181, 74] on td at bounding box center [180, 71] width 7 height 7
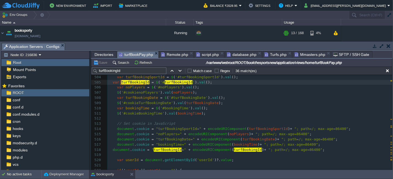
scroll to position [2413, 0]
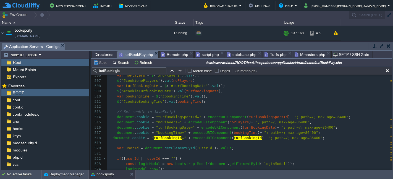
click at [112, 136] on span at bounding box center [110, 138] width 4 height 4
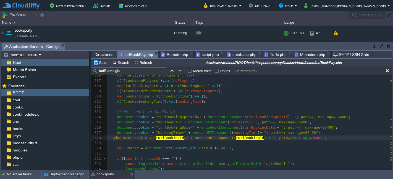
type textarea "//"
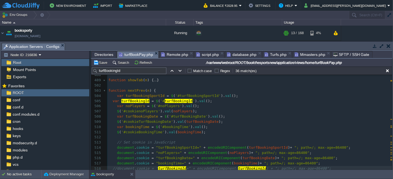
click at [112, 102] on div "xxxxxxxxxx 1000 999 1002 950 1000 998 1001 999 1001 999 1001 999 1000 999 1012 …" at bounding box center [249, 182] width 285 height 260
type textarea "//"
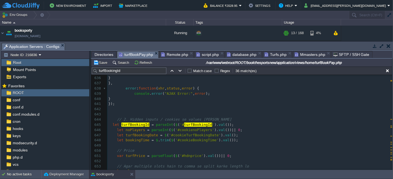
click at [111, 125] on div "xxxxxxxxxx 1000 999 1002 950 1000 998 1001 999 1001 999 1001 999 1000 999 1012 …" at bounding box center [249, 151] width 285 height 255
click at [112, 125] on div "xxxxxxxxxx 1000 999 1002 950 1000 998 1001 999 1001 999 1001 999 1000 999 1012 …" at bounding box center [249, 149] width 285 height 260
type textarea "//"
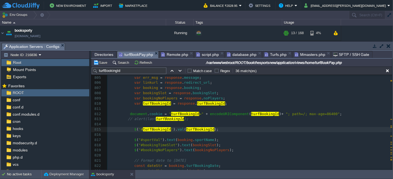
click at [154, 129] on div "xxxxxxxxxx 1000 999 1002 950 1000 998 1001 999 1001 999 1001 999 1000 999 1012 …" at bounding box center [249, 75] width 285 height 291
type textarea "turfBookingId"
click at [179, 141] on span "booking" at bounding box center [184, 140] width 15 height 4
type textarea "booking"
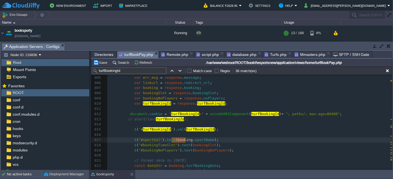
click at [201, 147] on div "xxxxxxxxxx 1000 999 1002 950 1000 998 1001 999 1001 999 1001 999 1000 999 1012 …" at bounding box center [249, 174] width 285 height 333
click at [195, 152] on span "bookingNoPlayers" at bounding box center [212, 151] width 35 height 4
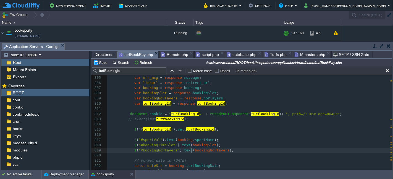
type textarea "bookingNoPlayers"
click at [144, 130] on div "xxxxxxxxxx 1000 999 1002 950 1000 998 1001 999 1001 999 1001 999 1000 999 1012 …" at bounding box center [249, 114] width 285 height 213
type textarea "turfBookingId"
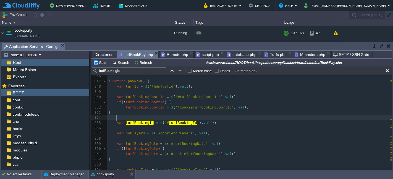
click at [133, 117] on pre at bounding box center [249, 117] width 285 height 5
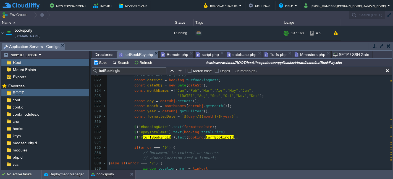
scroll to position [3457, 0]
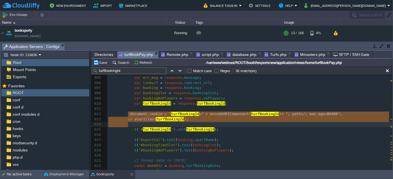
type textarea "document.cookie = "turfBookingId=" + encodeURIComponent(turfBookingId) + "; pat…"
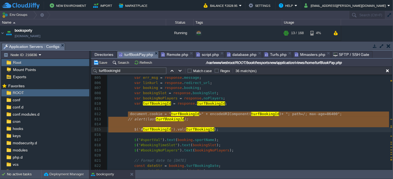
drag, startPoint x: 127, startPoint y: 113, endPoint x: 215, endPoint y: 131, distance: 89.7
click at [218, 136] on pre at bounding box center [249, 135] width 285 height 5
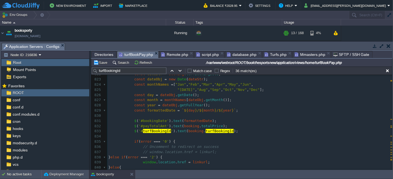
scroll to position [3426, 0]
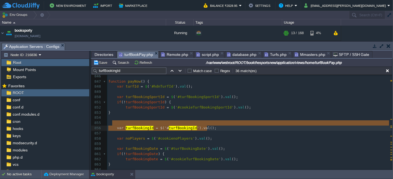
drag, startPoint x: 115, startPoint y: 123, endPoint x: 213, endPoint y: 130, distance: 97.4
type textarea "var turfBookingId = $('#turfBookingId').val();"
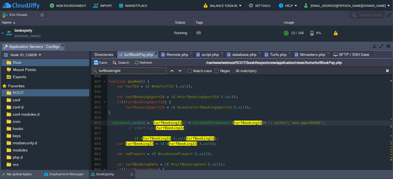
click at [171, 123] on div "xxxxxxxxxx 1000 999 1002 950 1000 998 1001 999 1001 999 1001 999 1000 999 1012 …" at bounding box center [249, 97] width 285 height 276
type textarea "turfBookingId"
click at [175, 144] on span "turfBookingId" at bounding box center [183, 144] width 28 height 4
type textarea "turfBookingId"
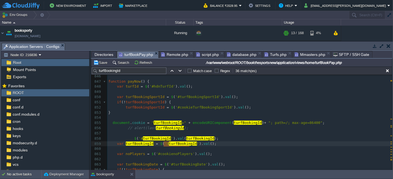
paste textarea
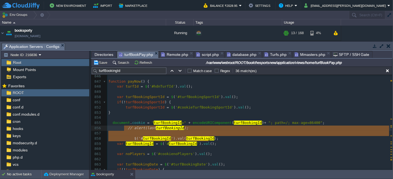
type textarea "// alert(lastturfBookingId); $('#turfBookingId').val(turfBookingId);"
drag, startPoint x: 213, startPoint y: 139, endPoint x: 123, endPoint y: 129, distance: 90.3
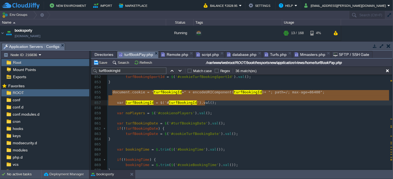
type textarea "document.cookie = "turfBookingId=" + encodeURIComponent(turfBookingId) + "; pat…"
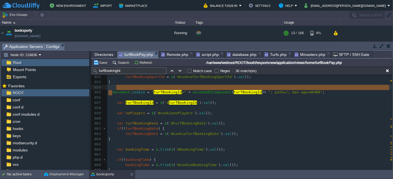
type textarea "document.cookie = "turfBookingId=" + encodeURIComponent(turfBookingId) + "; pat…"
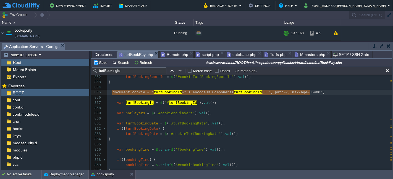
drag, startPoint x: 111, startPoint y: 94, endPoint x: 311, endPoint y: 93, distance: 199.6
click at [246, 121] on pre at bounding box center [249, 118] width 285 height 5
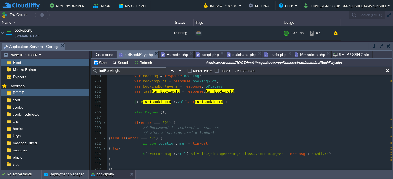
click at [183, 97] on pre at bounding box center [249, 96] width 285 height 5
click at [169, 97] on pre at bounding box center [249, 96] width 285 height 5
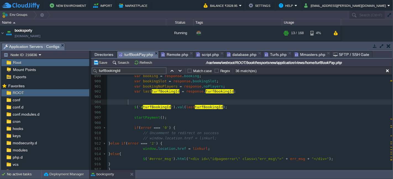
paste textarea "turfBookingId"
click at [188, 101] on span "turfBookingId" at bounding box center [185, 102] width 28 height 4
type textarea "turfBookingId"
click at [160, 93] on div "xxxxxxxxxx 1000 999 1002 950 1000 998 1001 999 1001 999 1001 999 1000 999 1012 …" at bounding box center [249, 91] width 285 height 265
type textarea "lastturfBookingId"
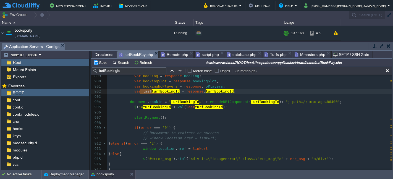
paste textarea
click at [203, 106] on div "xxxxxxxxxx 1000 999 1002 950 1000 998 1001 999 1001 999 1001 999 1000 999 1012 …" at bounding box center [249, 91] width 285 height 265
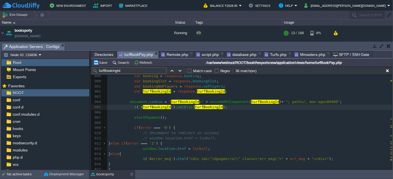
type textarea "lastturfBookingId"
click at [97, 64] on button "Save" at bounding box center [100, 62] width 15 height 5
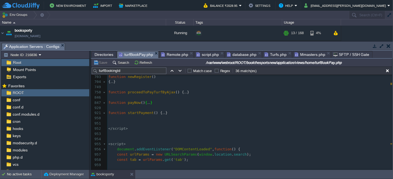
scroll to position [2474, 0]
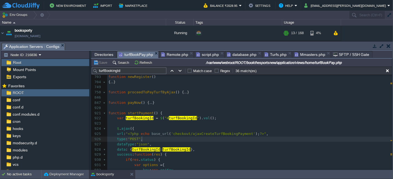
click at [227, 141] on pre "type : "POST" ," at bounding box center [249, 139] width 285 height 5
click at [155, 70] on input "turfBookingId" at bounding box center [129, 71] width 75 height 7
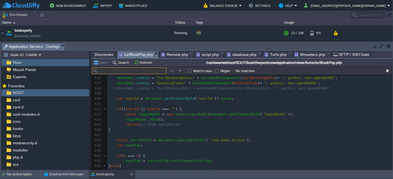
scroll to position [2498, 0]
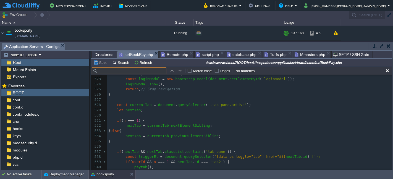
click at [202, 115] on pre "​" at bounding box center [249, 115] width 285 height 5
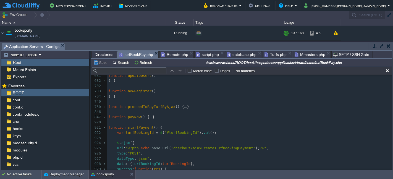
scroll to position [2713, 0]
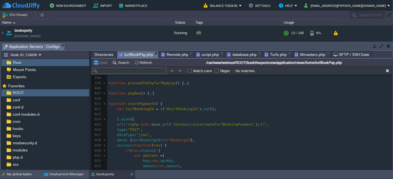
click at [168, 112] on pre "​" at bounding box center [249, 114] width 285 height 5
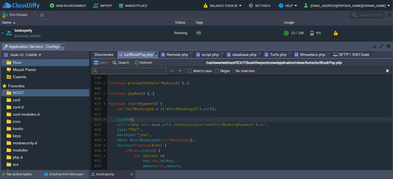
click at [201, 123] on pre "url : " <?php echo base_url ( 'checkout/ajaxCreateTurfBookingPayment' ); ?> " ," at bounding box center [249, 125] width 285 height 5
type textarea "({"
click at [201, 123] on pre "url : " <?php echo base_url ( 'checkout/ajaxCreateTurfBookingPayment' ); ?> " ," at bounding box center [249, 125] width 285 height 5
click at [201, 125] on div "xxxxxxxxxx 1000 999 1002 950 1000 998 1001 999 1001 999 1001 999 1000 999 1012 …" at bounding box center [249, 138] width 285 height 167
type textarea "ajaxCreateTurfBookingPayment"
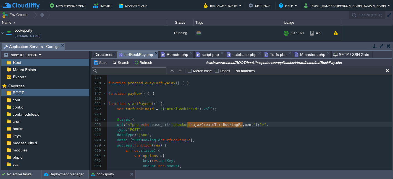
scroll to position [2744, 0]
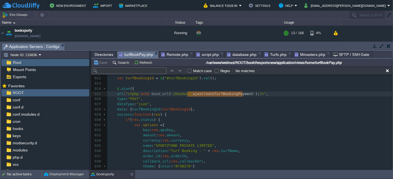
click at [154, 114] on div "xxxxxxxxxx 1000 999 1002 950 1000 998 1001 999 1001 999 1001 999 1000 999 1012 …" at bounding box center [249, 107] width 285 height 167
type textarea "res"
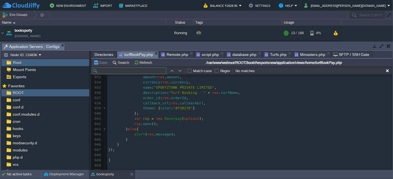
scroll to position [2805, 0]
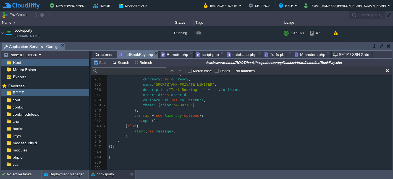
click at [162, 121] on pre "rzp . open ();" at bounding box center [249, 121] width 285 height 5
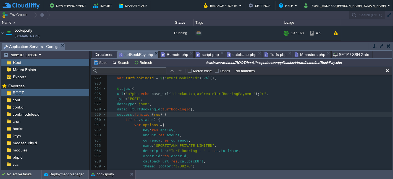
click at [154, 116] on div "xxxxxxxxxx 1000 999 1002 950 1000 998 1001 999 1001 999 1001 999 1000 999 1012 …" at bounding box center [249, 177] width 285 height 234
type textarea "res"
type textarea ":"
type textarea "success"
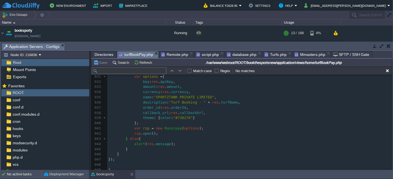
scroll to position [2805, 0]
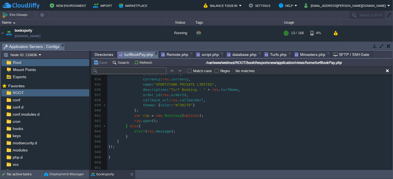
click at [150, 112] on pre "};" at bounding box center [249, 110] width 285 height 5
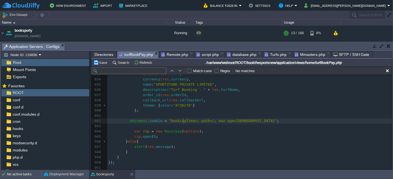
click at [184, 122] on div "xxxxxxxxxx 1000 999 1002 950 1000 998 1001 999 1001 999 1001 999 1000 999 1012 …" at bounding box center [249, 134] width 285 height 229
type textarea "bookingTime"
click at [99, 64] on button "Save" at bounding box center [100, 62] width 15 height 5
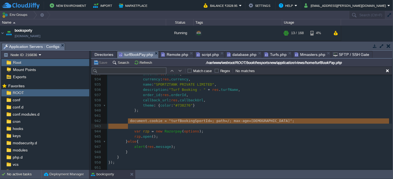
type textarea "document.cookie = "turfBookingSportId=; path=/; max-age=[DEMOGRAPHIC_DATA]";"
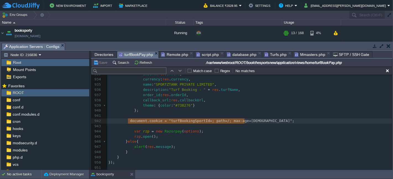
drag, startPoint x: 128, startPoint y: 123, endPoint x: 245, endPoint y: 120, distance: 117.4
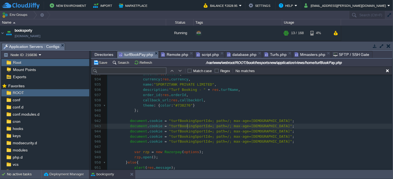
click at [187, 125] on span ""turfBookingSportId=; path=/; max-age=[DEMOGRAPHIC_DATA]"" at bounding box center [230, 126] width 123 height 4
type textarea "turfBookingSportId"
click at [184, 130] on div "xxxxxxxxxx 1000 999 1002 950 1000 998 1001 999 1001 999 1001 999 1000 999 1012 …" at bounding box center [249, 145] width 285 height 250
type textarea "turfBookingSportId"
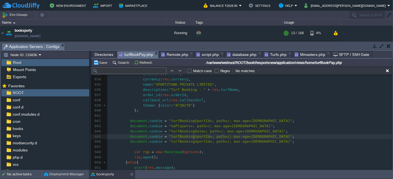
click at [194, 136] on div "xxxxxxxxxx 1000 999 1002 950 1000 998 1001 999 1001 999 1001 999 1000 999 1012 …" at bounding box center [249, 145] width 285 height 250
type textarea "turfBookingSportId"
click at [184, 142] on div "xxxxxxxxxx 1000 999 1002 950 1000 998 1001 999 1001 999 1001 999 1000 999 1012 …" at bounding box center [249, 145] width 285 height 250
type textarea "turfBookingSportId"
click at [103, 64] on button "Save" at bounding box center [100, 62] width 15 height 5
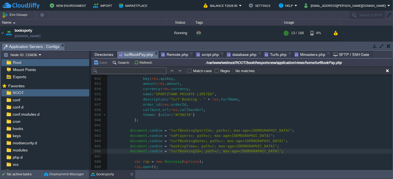
scroll to position [2805, 0]
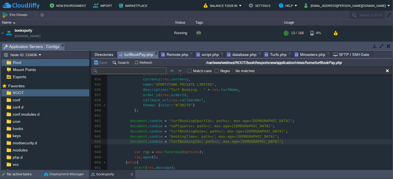
click at [127, 122] on span at bounding box center [119, 121] width 22 height 4
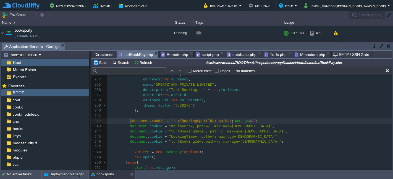
type textarea "//"
click at [128, 126] on div "xxxxxxxxxx 1000 999 1002 950 1000 998 1001 999 1001 999 1001 999 1000 999 1012 …" at bounding box center [249, 126] width 285 height 213
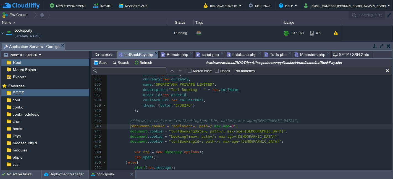
type textarea "//"
click at [128, 132] on div "xxxxxxxxxx 1000 999 1002 950 1000 998 1001 999 1001 999 1001 999 1000 999 1012 …" at bounding box center [249, 126] width 285 height 213
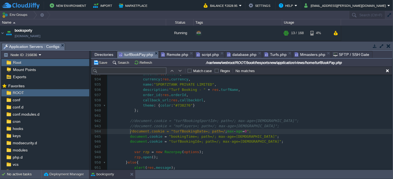
type textarea "//"
click at [127, 139] on pre "document . cookie = "turfBookingId=; path=/; max-age=0" ;" at bounding box center [249, 141] width 285 height 5
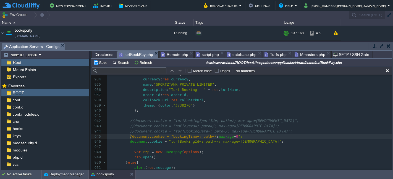
type textarea "//"
click at [127, 141] on span at bounding box center [119, 142] width 22 height 4
type textarea "/"
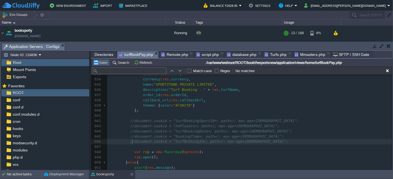
type textarea "//"
click at [97, 61] on button "Save" at bounding box center [100, 62] width 15 height 5
click at [130, 124] on div "xxxxxxxxxx 1000 999 1002 950 1000 998 1001 999 1001 999 1001 999 1000 999 1012 …" at bounding box center [249, 126] width 285 height 213
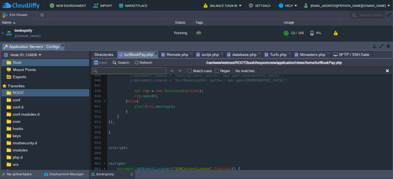
scroll to position [0, 0]
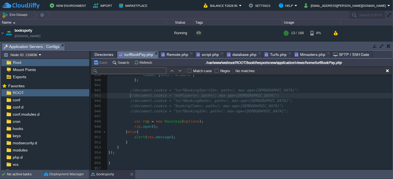
type textarea "();"
type textarea "open"
click at [207, 105] on div "xxxxxxxxxx 1000 999 1002 950 1000 998 1001 999 1001 999 1001 999 1000 999 1012 …" at bounding box center [249, 165] width 285 height 291
paste input "returnTurfBooking"
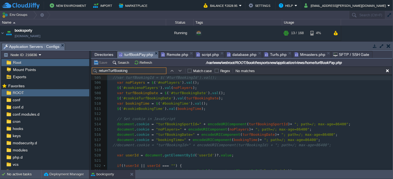
type input "returnTurfBooking"
click at [180, 72] on button "button" at bounding box center [180, 70] width 5 height 5
click at [171, 71] on button "button" at bounding box center [171, 70] width 5 height 5
click at [170, 59] on div "Directories turfBookPay.php Remote.php script.php database.php Turfs.php Mmaste…" at bounding box center [241, 55] width 301 height 8
click at [170, 54] on span "Remote.php" at bounding box center [174, 54] width 27 height 7
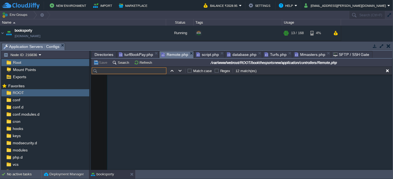
paste input "returnTurfBooking"
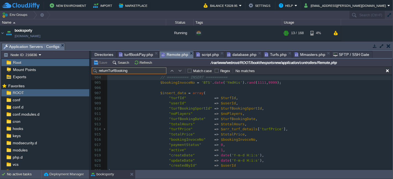
type input "returnTurfBooking"
click at [170, 70] on button "button" at bounding box center [171, 70] width 5 height 5
click at [178, 72] on button "button" at bounding box center [180, 70] width 5 height 5
click at [137, 54] on span "turfBookPay.php" at bounding box center [136, 54] width 34 height 7
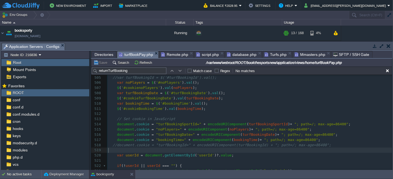
click at [241, 149] on pre "​" at bounding box center [249, 150] width 285 height 5
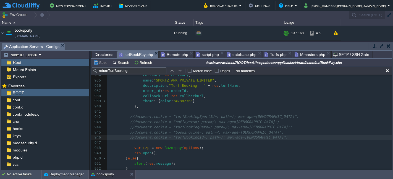
scroll to position [2810, 0]
click at [146, 151] on div "xxxxxxxxxx 1000 999 1002 950 1000 998 1001 999 1001 999 1001 999 1000 999 1012 …" at bounding box center [249, 90] width 285 height 192
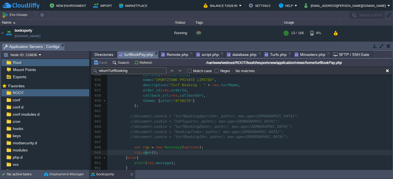
type textarea "open"
click at [103, 61] on button "Save" at bounding box center [100, 62] width 15 height 5
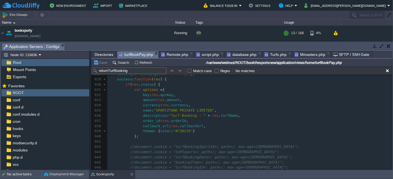
scroll to position [2841, 0]
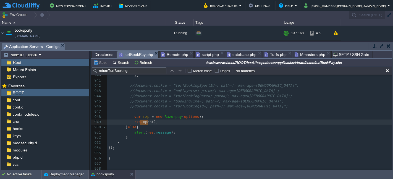
click at [179, 118] on div "xxxxxxxxxx 1000 999 1002 950 1000 998 1001 999 1001 999 1001 999 1000 999 1012 …" at bounding box center [249, 76] width 285 height 224
type textarea "options"
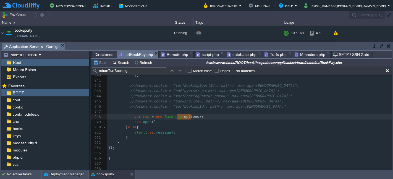
click at [102, 53] on span "Directories" at bounding box center [103, 54] width 19 height 7
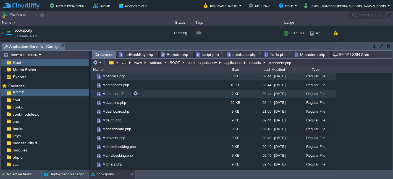
scroll to position [0, 0]
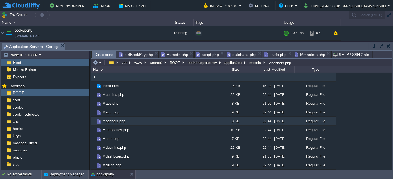
click at [108, 77] on td ".." at bounding box center [154, 77] width 126 height 9
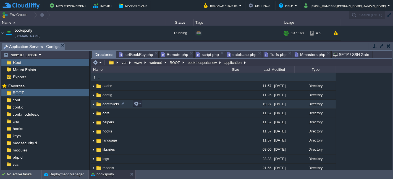
click at [159, 104] on td "controllers" at bounding box center [154, 104] width 126 height 9
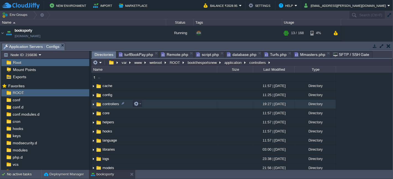
click at [159, 104] on td "controllers" at bounding box center [154, 104] width 126 height 9
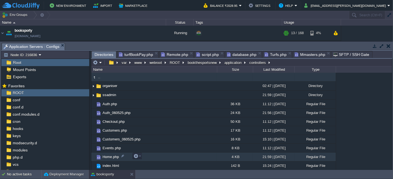
scroll to position [61, 0]
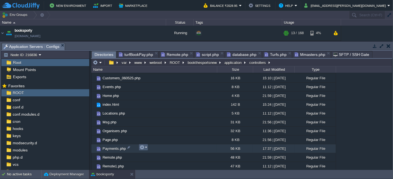
click at [143, 147] on button "button" at bounding box center [141, 147] width 5 height 5
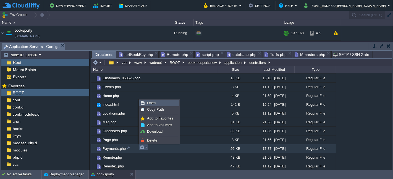
click at [155, 102] on link "Open" at bounding box center [158, 103] width 39 height 6
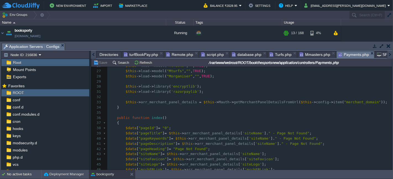
scroll to position [153, 0]
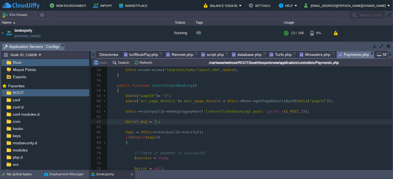
click at [194, 123] on pre "$error_msg = '' ;" at bounding box center [249, 122] width 285 height 5
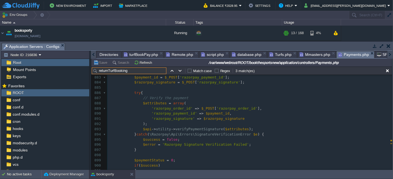
type input "returnTurfBooking"
click at [152, 141] on div "x 855 $data [ 'mrchEmail' ] = $this -> arr_merchant_panel_details [ 'mrchEmail'…" at bounding box center [249, 74] width 285 height 291
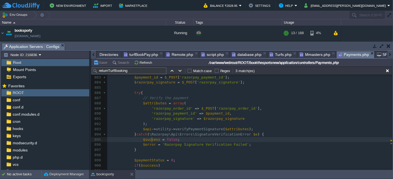
type textarea "$success"
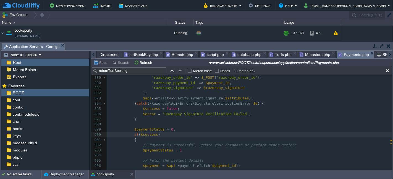
click at [143, 136] on span "$success" at bounding box center [149, 135] width 17 height 4
type textarea "$success"
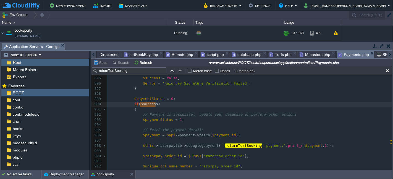
click at [161, 119] on div "x 878 $success = true ; 879 ​ 880 $error = null ; 881 ​ 882 // Get the payment …" at bounding box center [249, 89] width 285 height 203
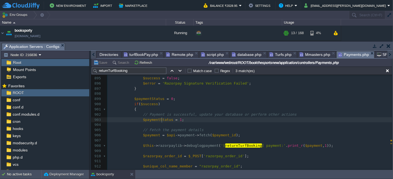
type textarea "$paymentStatus"
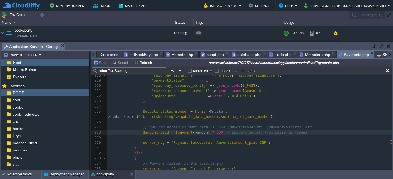
click at [152, 126] on div "x 902 // Payment is successful, update your database or perform other actions 9…" at bounding box center [249, 107] width 285 height 234
type textarea "$amount_paid"
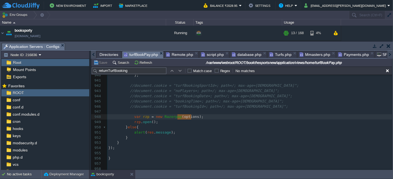
click at [144, 53] on span "turfBookPay.php" at bounding box center [141, 54] width 34 height 7
click at [177, 56] on span "Remote.php" at bounding box center [179, 54] width 27 height 7
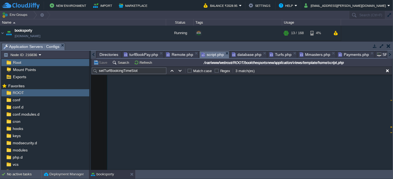
click at [207, 54] on span "script.php" at bounding box center [212, 54] width 23 height 7
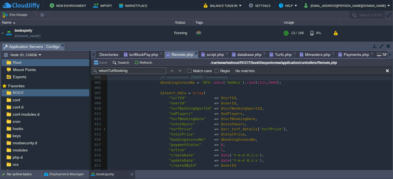
click at [175, 53] on span "Remote.php" at bounding box center [179, 54] width 27 height 7
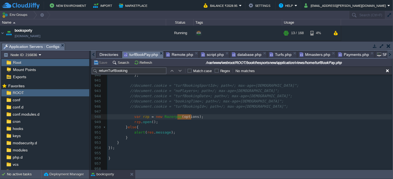
click at [143, 55] on span "turfBookPay.php" at bounding box center [141, 54] width 34 height 7
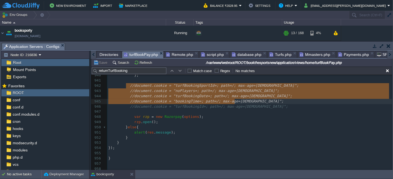
type textarea "//document.cookie = "turfBookingSportId=; path=/; max-age=0"; //document.cookie…"
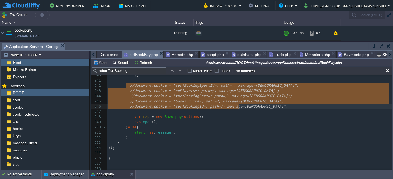
drag, startPoint x: 126, startPoint y: 85, endPoint x: 244, endPoint y: 106, distance: 120.3
click at [344, 55] on span "Payments.php" at bounding box center [353, 54] width 31 height 7
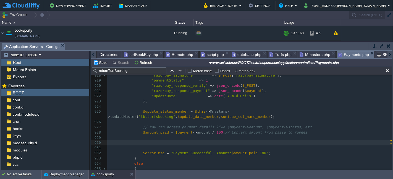
click at [139, 141] on pre at bounding box center [249, 143] width 285 height 5
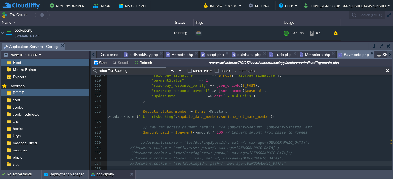
click at [141, 141] on span "//document.cookie = "turfBookingSportId=; path=/; max-age=0";" at bounding box center [225, 143] width 168 height 4
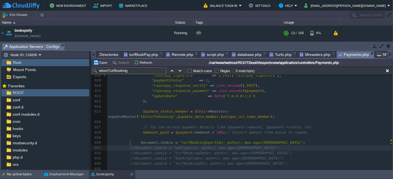
click at [131, 143] on div "xxxxxxxxxx 902 // Payment is successful, update your database or perform other …" at bounding box center [249, 122] width 285 height 265
click at [133, 142] on div "xxxxxxxxxx 902 // Payment is successful, update your database or perform other …" at bounding box center [249, 122] width 285 height 265
click at [132, 144] on div "xxxxxxxxxx 902 // Payment is successful, update your database or perform other …" at bounding box center [249, 122] width 285 height 265
click at [131, 151] on span "//document.cookie = "turfBookingDate=; path=/; max-age=0";" at bounding box center [211, 153] width 162 height 4
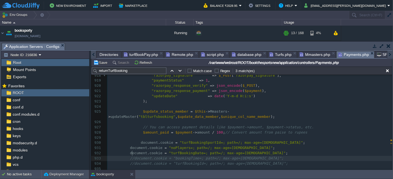
click at [132, 153] on div "xxxxxxxxxx 902 // Payment is successful, update your database or perform other …" at bounding box center [249, 122] width 285 height 265
click at [132, 157] on div "xxxxxxxxxx 902 // Payment is successful, update your database or perform other …" at bounding box center [249, 122] width 285 height 265
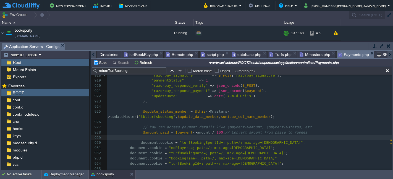
click at [164, 136] on pre at bounding box center [249, 138] width 285 height 5
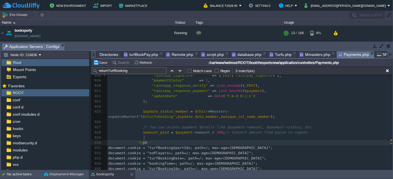
type textarea "?>php"
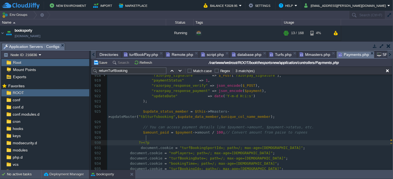
type textarea "<?php"
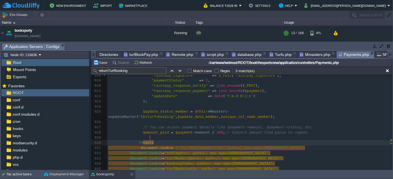
type textarea "<scrit"
type textarea "pt>"
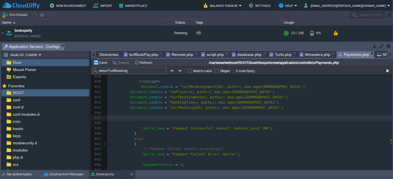
type textarea "?"
type textarea "<script><?php"
click at [115, 111] on pre at bounding box center [249, 113] width 285 height 5
click at [114, 111] on div "xxxxxxxxxx 902 // Payment is successful, update your database or perform other …" at bounding box center [249, 81] width 285 height 307
type textarea "/"
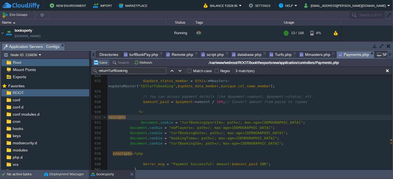
click at [101, 61] on button "Save" at bounding box center [100, 62] width 15 height 5
click at [239, 55] on span "database.php" at bounding box center [247, 54] width 30 height 7
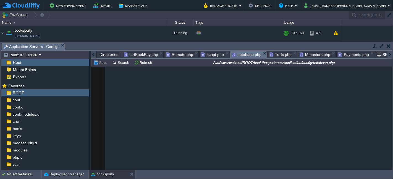
type textarea "AZTvrx01215"
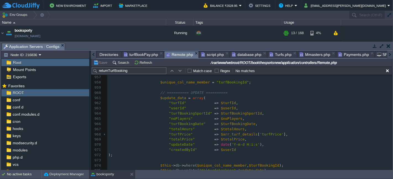
click at [173, 54] on span "Remote.php" at bounding box center [179, 54] width 27 height 7
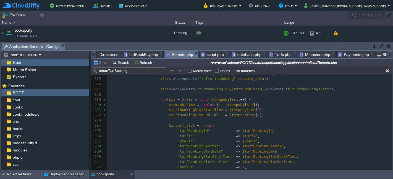
scroll to position [900, 0]
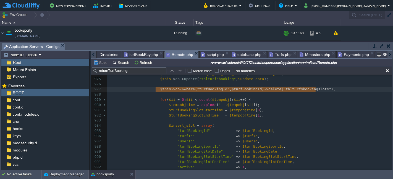
type textarea "$this->db->where("turfBookingId", $turfBookingId)->delete("tblturfsbookingslots…"
drag, startPoint x: 155, startPoint y: 91, endPoint x: 320, endPoint y: 90, distance: 164.6
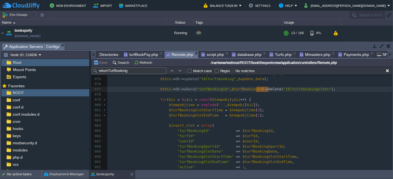
type textarea "delete"
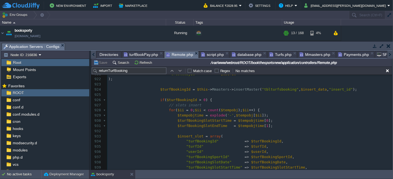
click at [186, 139] on span ""turfBookingId"" at bounding box center [202, 141] width 32 height 4
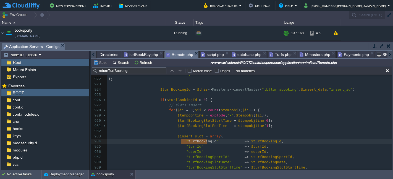
type textarea "turfBookingId"
click at [184, 133] on pre "​" at bounding box center [249, 131] width 285 height 5
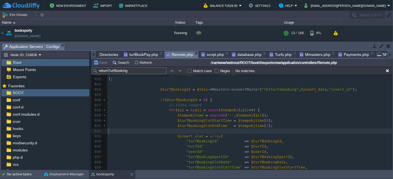
click at [184, 133] on pre "​" at bounding box center [249, 131] width 285 height 5
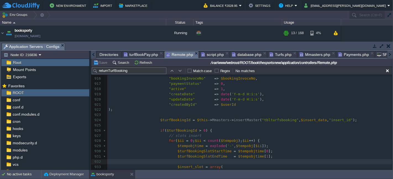
click at [219, 122] on div "x $this -> db -> where ( "turfBookingId" , $turfBookingId ) -> delete ( "tbltur…" at bounding box center [249, 146] width 285 height 213
type textarea "->"
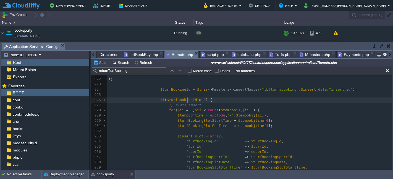
click at [188, 101] on div "x $this -> db -> where ( "turfBookingId" , $turfBookingId ) -> delete ( "tbltur…" at bounding box center [249, 105] width 285 height 234
type textarea "$turfBookingId"
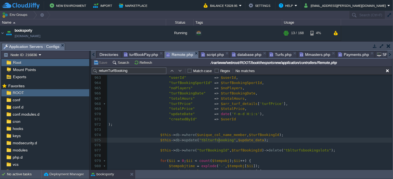
click at [219, 142] on pre "$this -> db -> update ( "tblturfsbooking" , $update_data );" at bounding box center [249, 140] width 285 height 5
type textarea "tblturfsbooking"
click at [266, 145] on pre at bounding box center [249, 145] width 285 height 5
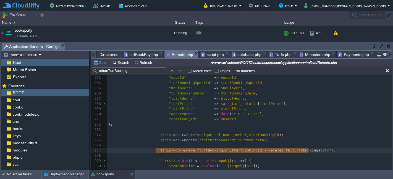
type textarea "$this->db->where("turfBookingId", $turfBookingId)->delete("tblturfsbookingslots…"
drag, startPoint x: 156, startPoint y: 150, endPoint x: 328, endPoint y: 150, distance: 172.0
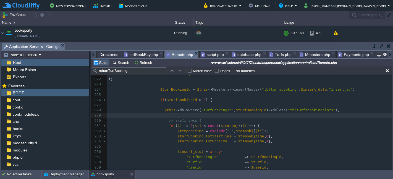
click at [101, 64] on button "Save" at bounding box center [100, 62] width 15 height 5
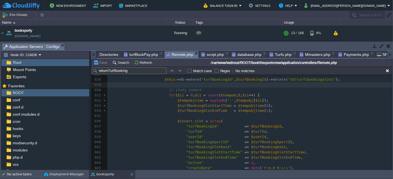
scroll to position [624, 0]
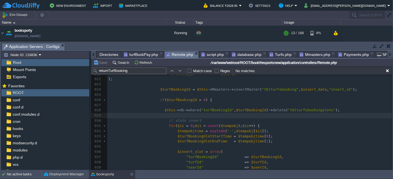
click at [160, 115] on div "x 909 "userId" => $userId , 910 "turfBookingSportId" => $turfBookingSportId , 9…" at bounding box center [249, 131] width 285 height 245
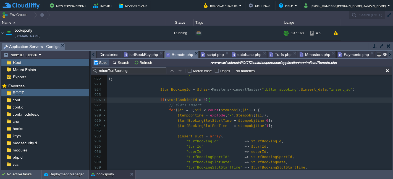
click at [99, 60] on button "Save" at bounding box center [100, 62] width 15 height 5
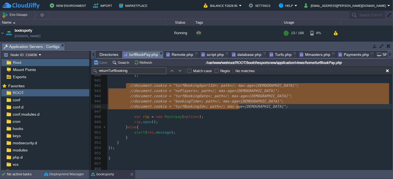
click at [144, 52] on span "turfBookPay.php" at bounding box center [141, 54] width 34 height 7
click at [221, 116] on pre "var rzp = new Razorpay ( options );" at bounding box center [249, 117] width 285 height 5
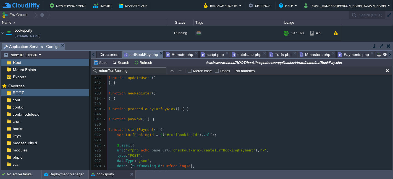
scroll to position [2595, 0]
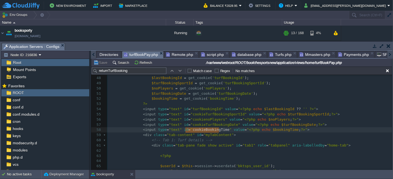
type textarea "cookieBookingTime"
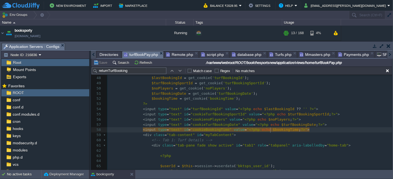
type textarea "$bookingTime"
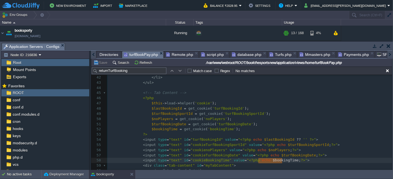
click at [211, 128] on div "xxxxxxxxxx 1000 999 1002 950 1000 998 1001 999 1001 999 1001 999 1000 999 1012 …" at bounding box center [249, 171] width 285 height 307
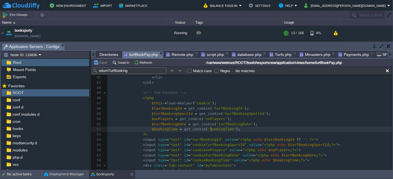
type textarea "bookingTime"
type input "bookingTime"
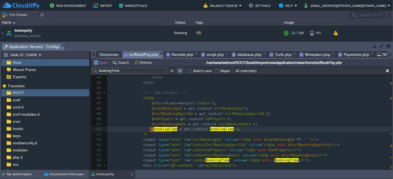
click at [178, 70] on button "button" at bounding box center [180, 70] width 5 height 5
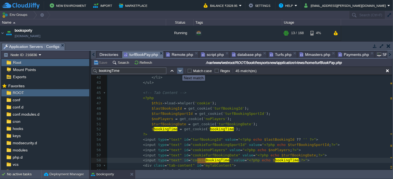
click at [178, 70] on button "button" at bounding box center [180, 70] width 5 height 5
type textarea "BookingTime"
